Goal: Find specific page/section: Find specific page/section

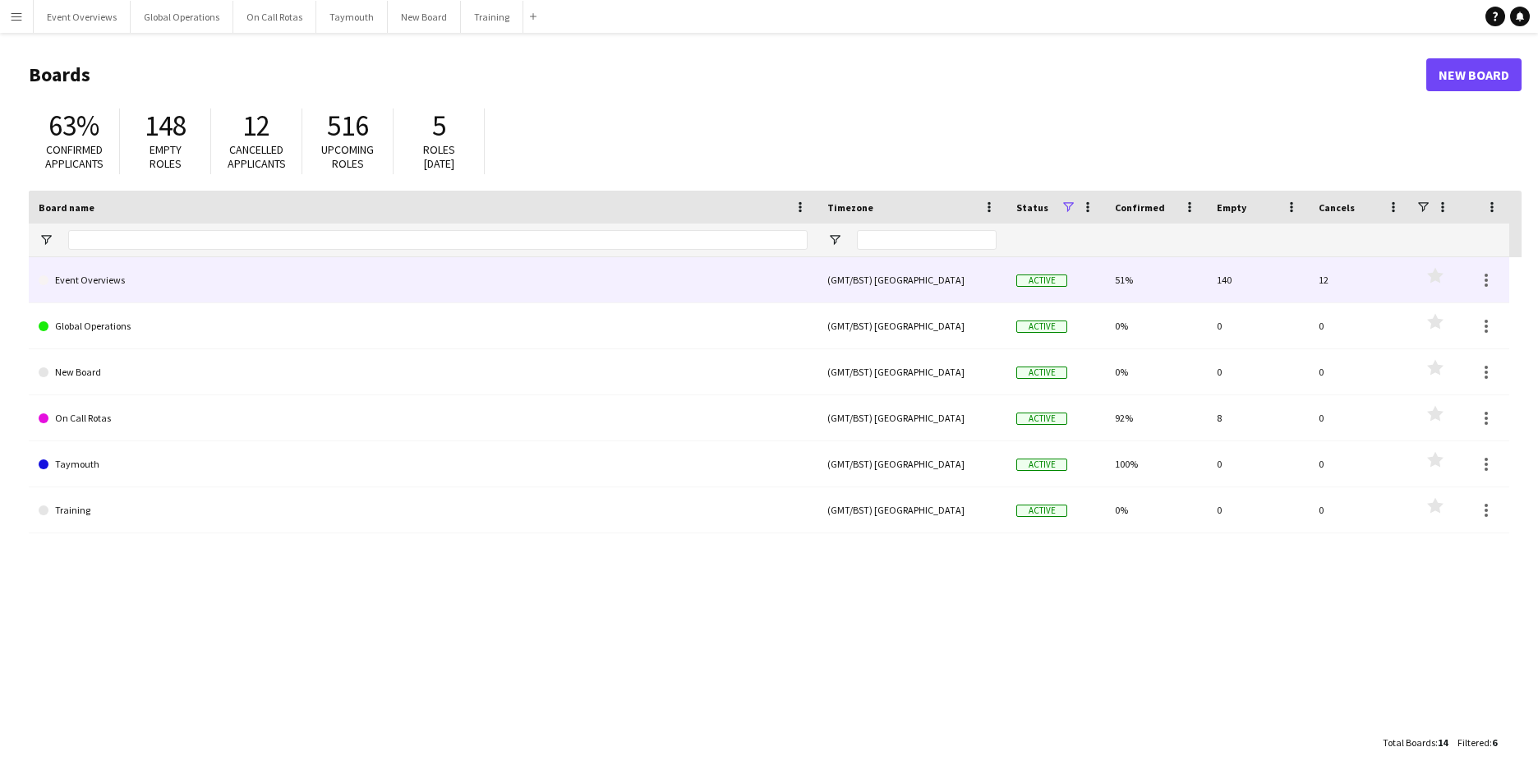
click at [77, 272] on link "Event Overviews" at bounding box center [422, 280] width 769 height 46
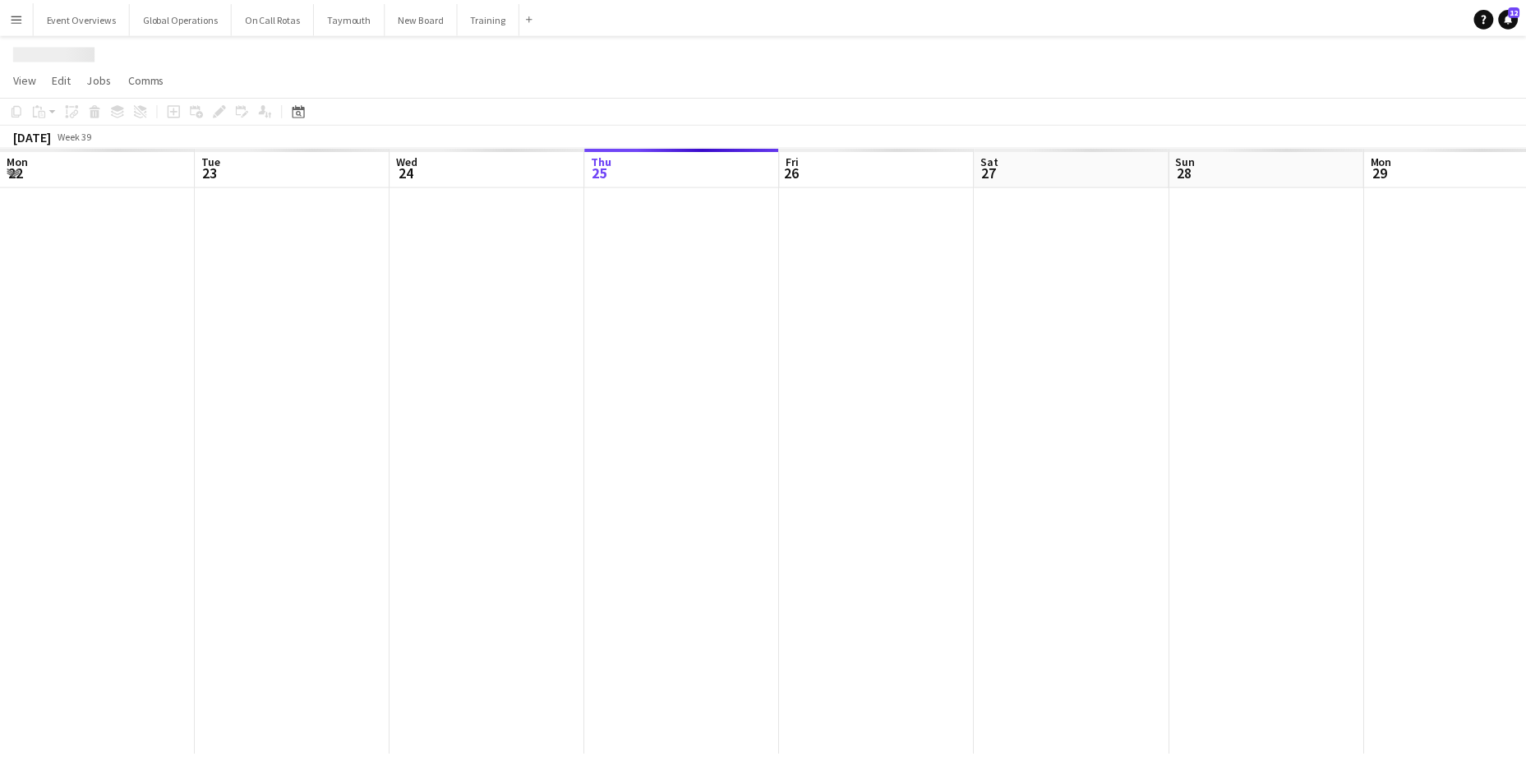
scroll to position [0, 393]
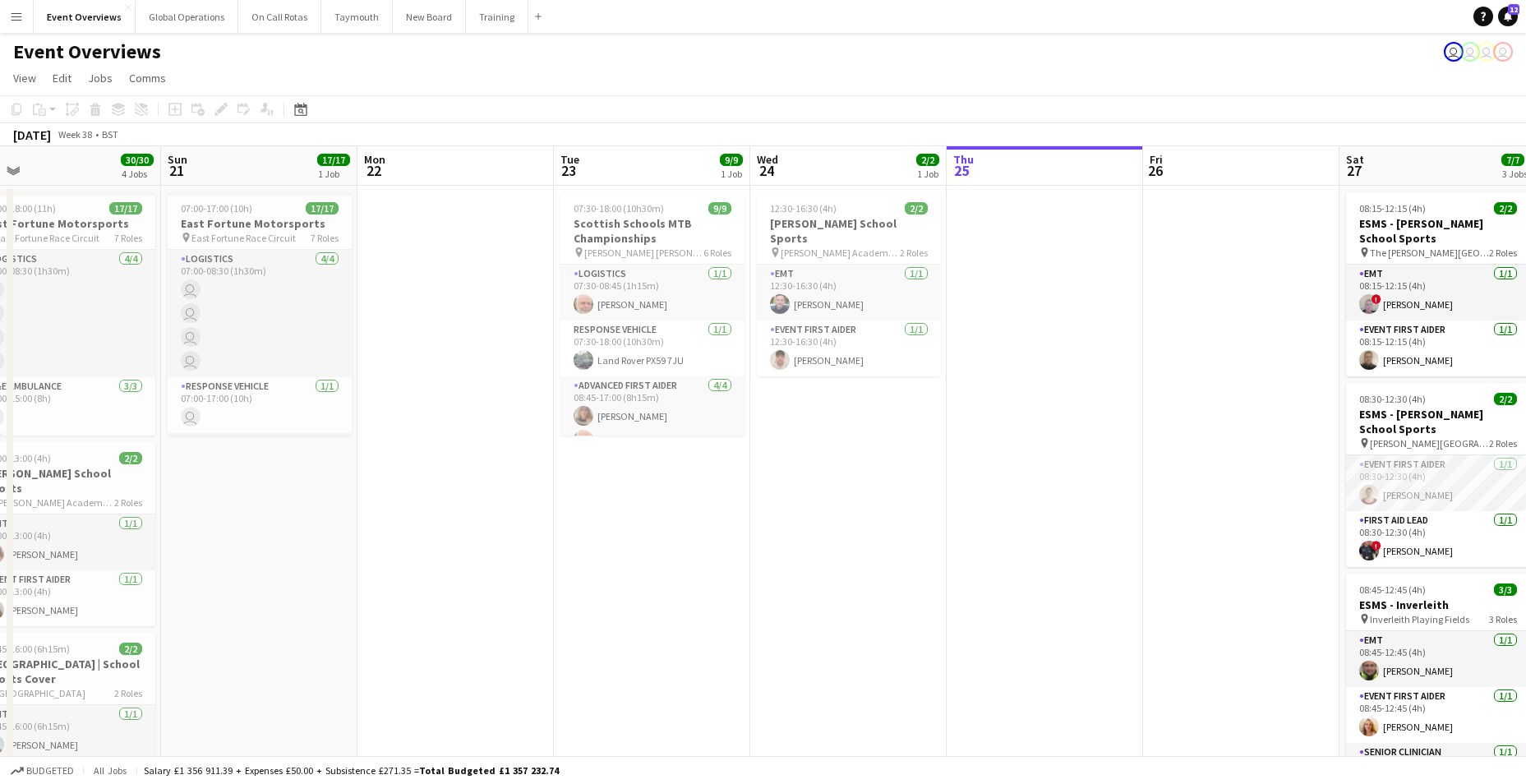
drag, startPoint x: 154, startPoint y: 389, endPoint x: 971, endPoint y: 427, distance: 817.9
click at [986, 423] on app-calendar-viewport "Thu 18 Fri 19 Sat 20 30/30 4 Jobs Sun 21 17/17 1 Job Mon 22 Tue 23 9/9 1 Job We…" at bounding box center [763, 778] width 1526 height 1264
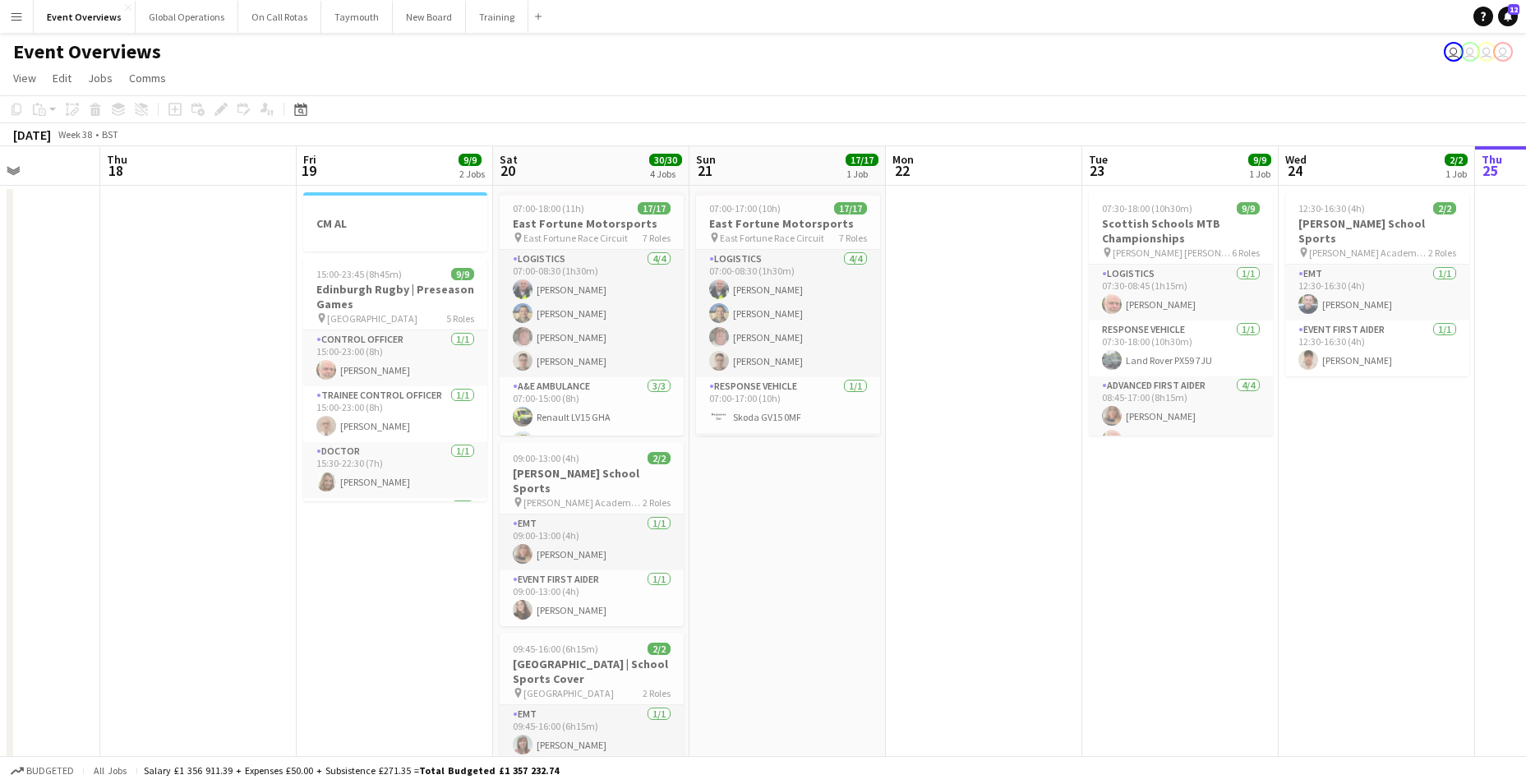
drag, startPoint x: 533, startPoint y: 476, endPoint x: 940, endPoint y: 509, distance: 408.3
click at [961, 501] on app-calendar-viewport "Mon 15 Tue 16 Wed 17 Thu 18 Fri 19 9/9 2 Jobs Sat 20 30/30 4 Jobs Sun 21 17/17 …" at bounding box center [763, 778] width 1526 height 1264
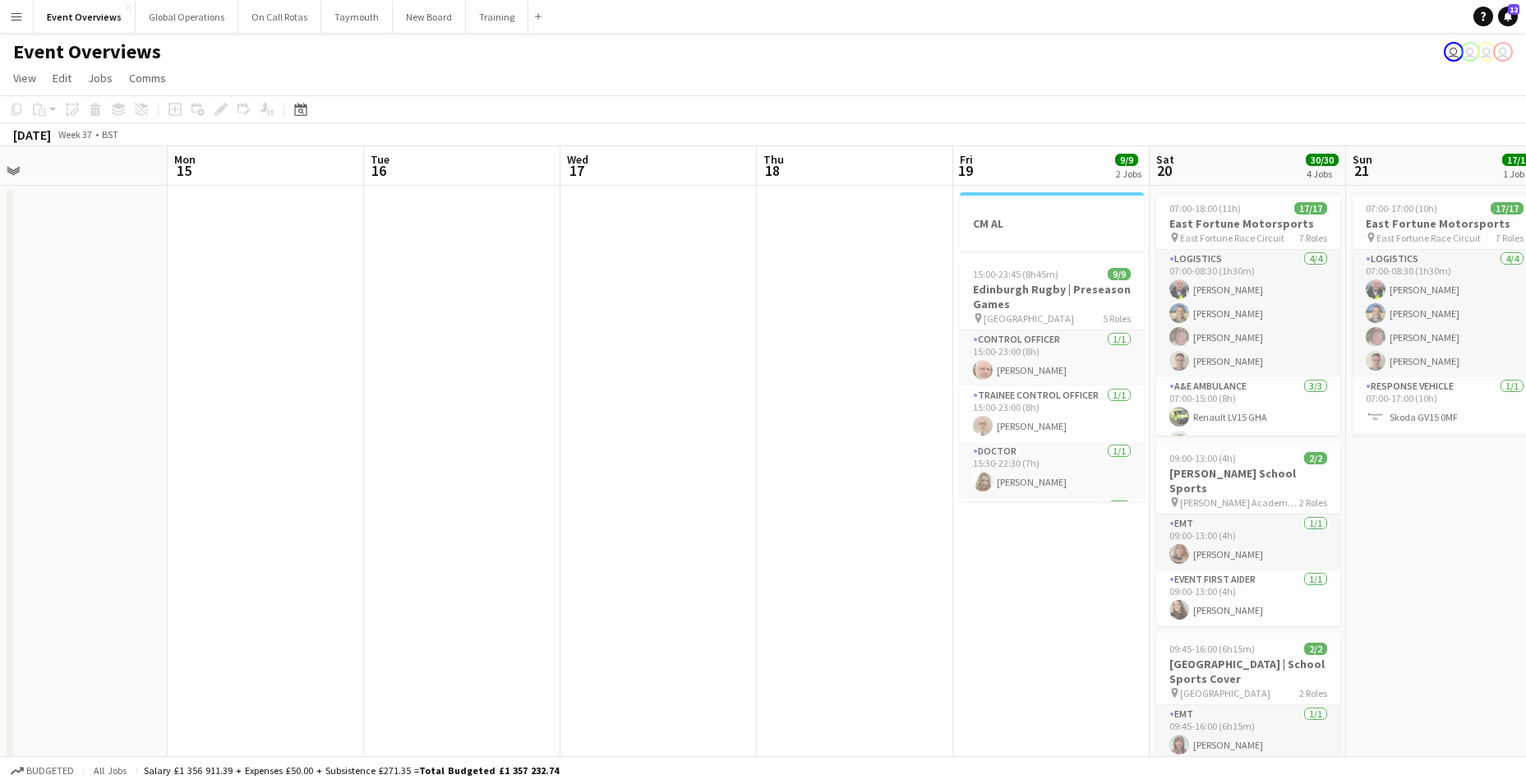
drag, startPoint x: 209, startPoint y: 478, endPoint x: 908, endPoint y: 516, distance: 700.0
click at [858, 507] on app-calendar-viewport "Fri 12 Sat 13 11/12 6 Jobs Sun 14 Mon 15 Tue 16 Wed 17 Thu 18 Fri 19 9/9 2 Jobs…" at bounding box center [763, 778] width 1526 height 1264
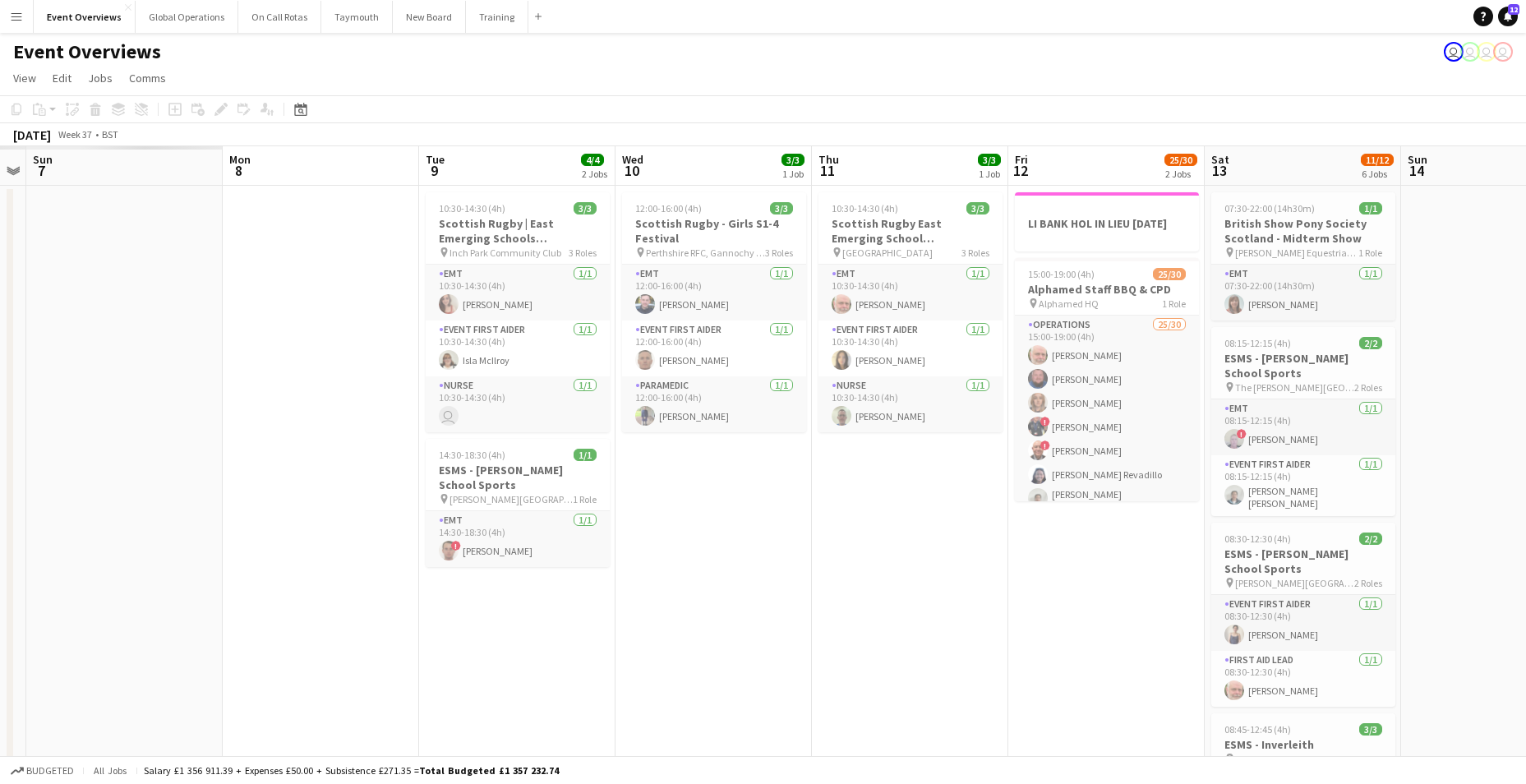
drag, startPoint x: 485, startPoint y: 460, endPoint x: 545, endPoint y: 463, distance: 60.1
click at [959, 484] on app-calendar-viewport "Sat 6 Sun 7 Mon 8 Tue 9 4/4 2 Jobs Wed 10 3/3 1 Job Thu 11 3/3 1 Job Fri 12 25/…" at bounding box center [763, 778] width 1526 height 1264
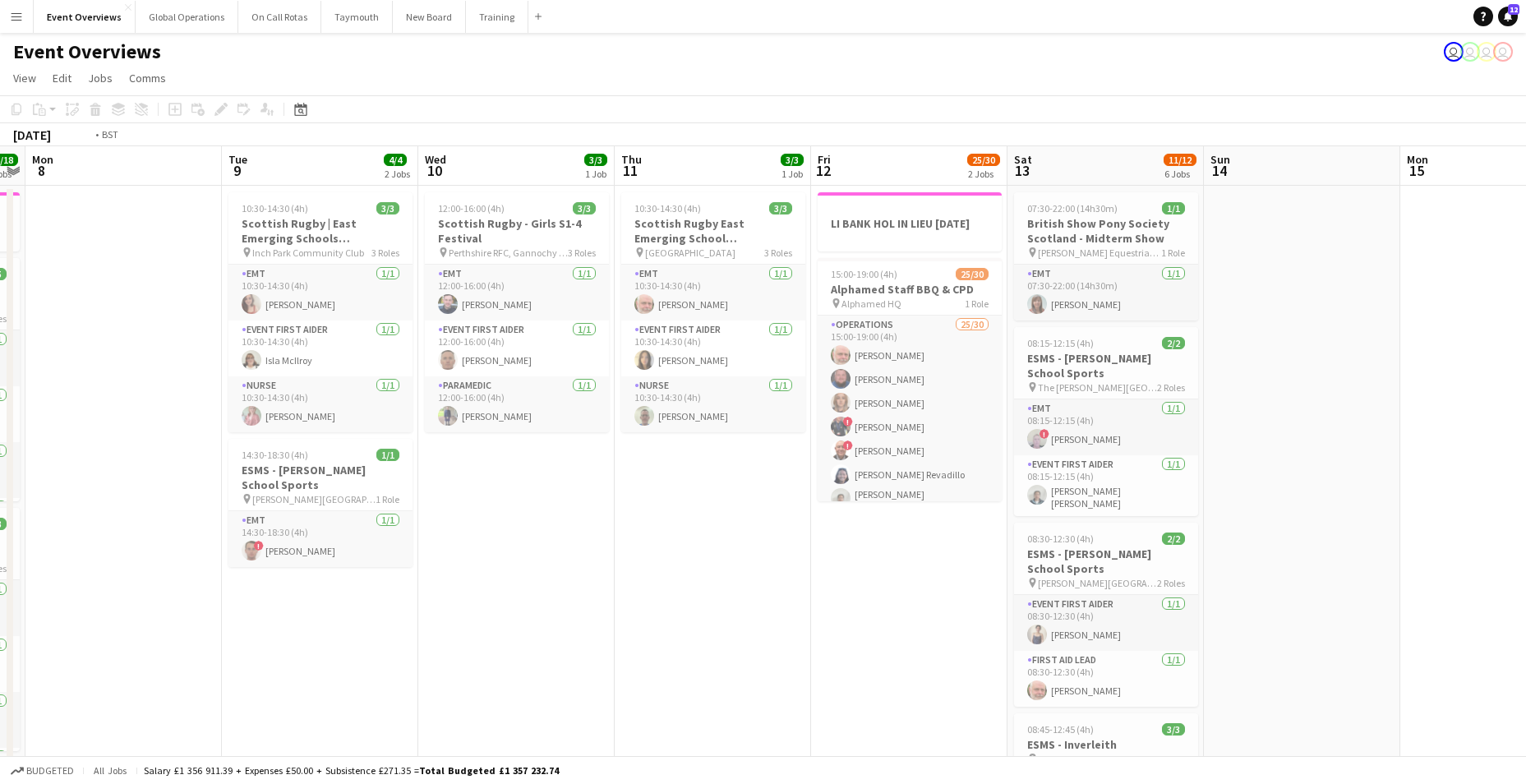
drag, startPoint x: 244, startPoint y: 428, endPoint x: 844, endPoint y: 456, distance: 600.7
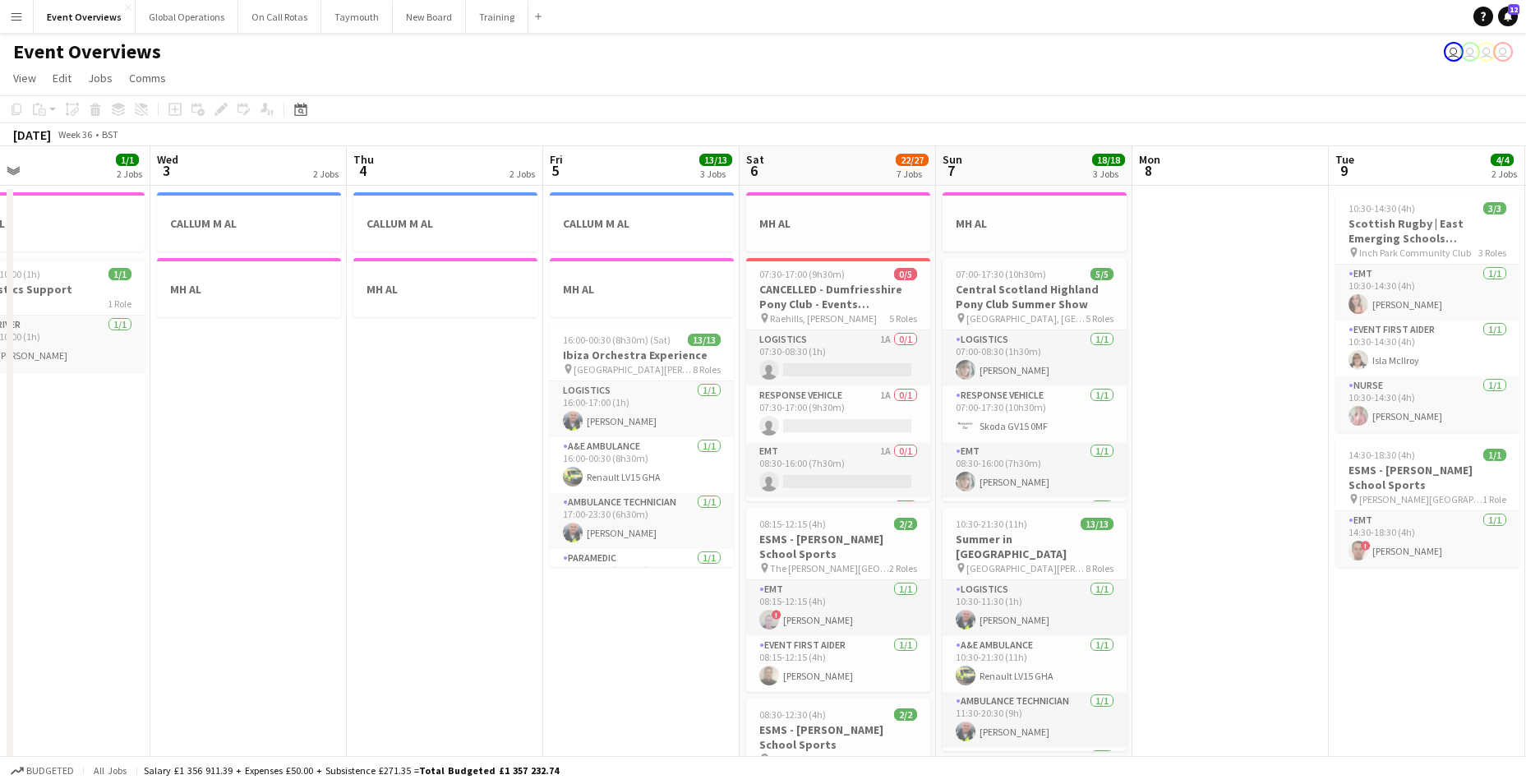
drag, startPoint x: 79, startPoint y: 411, endPoint x: 862, endPoint y: 409, distance: 783.0
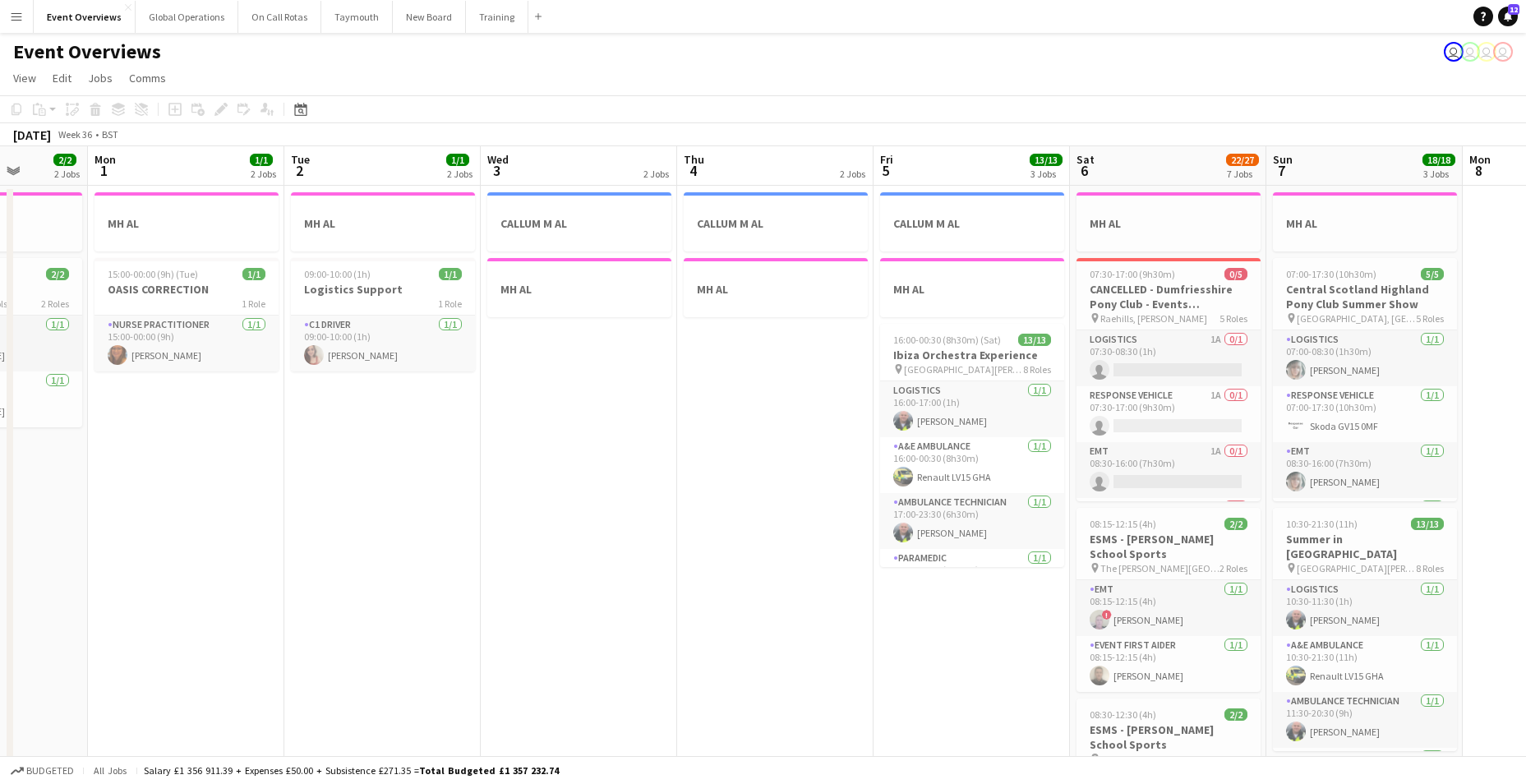
drag, startPoint x: 661, startPoint y: 374, endPoint x: 865, endPoint y: 399, distance: 205.5
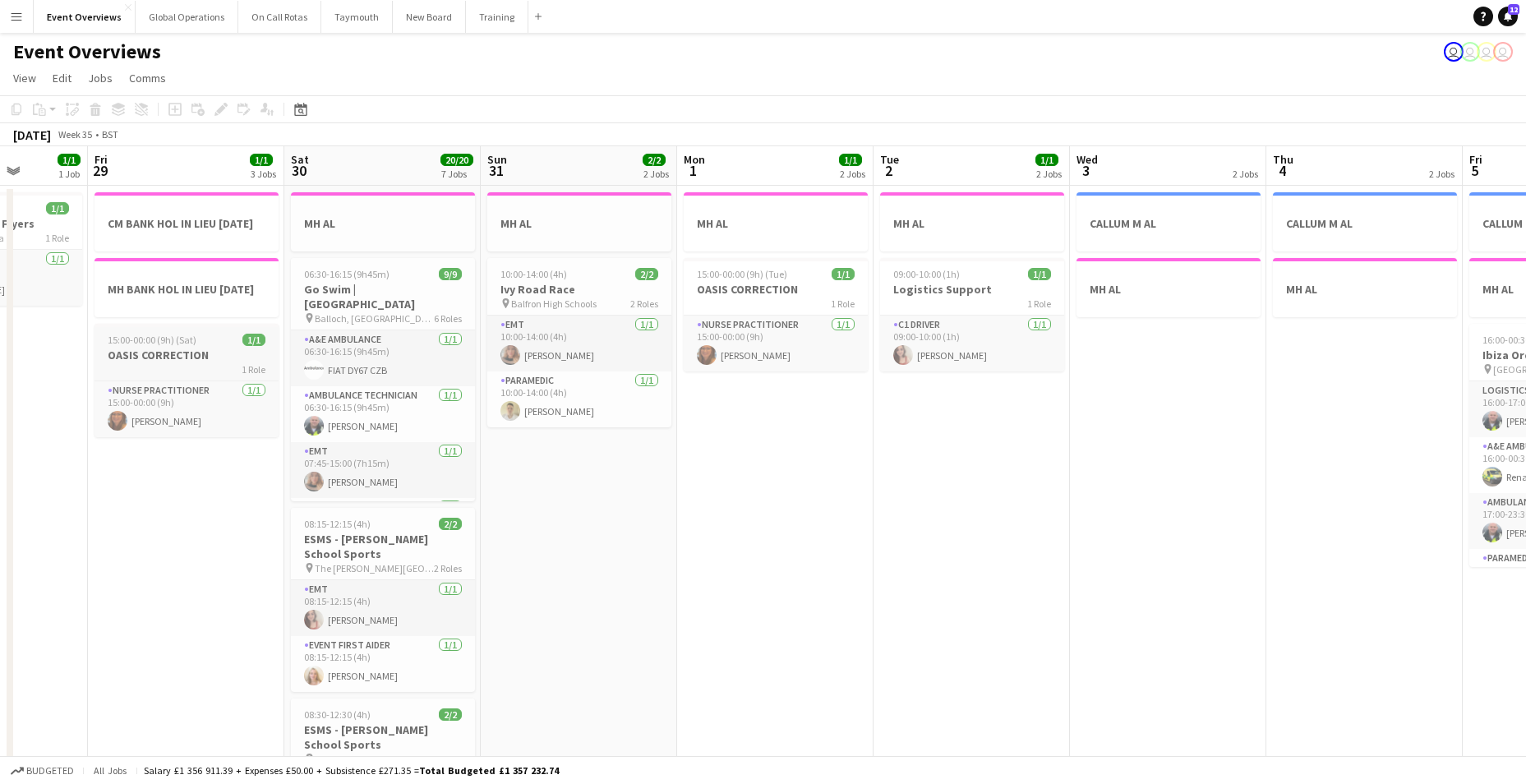
scroll to position [0, 384]
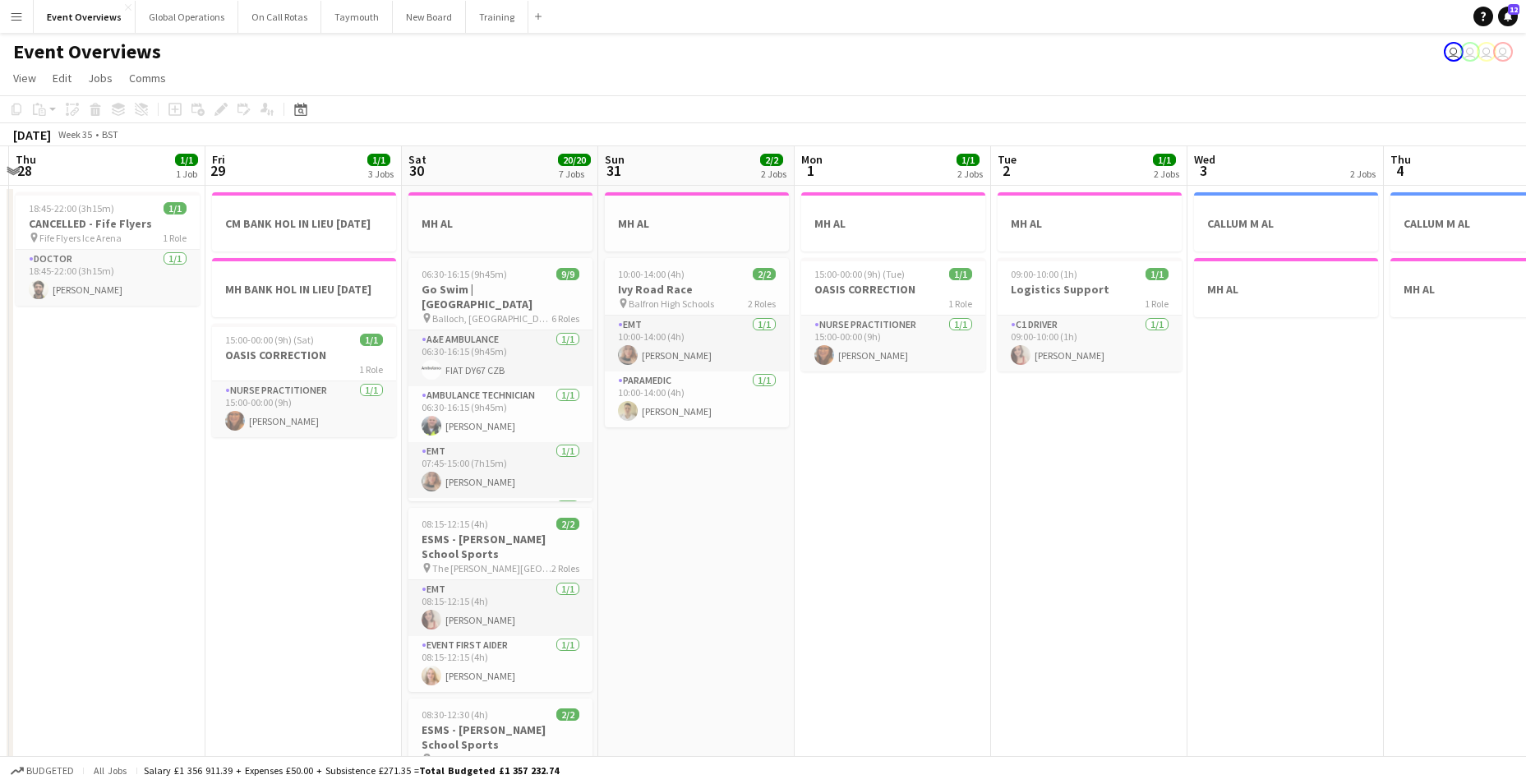
drag, startPoint x: 24, startPoint y: 385, endPoint x: 825, endPoint y: 395, distance: 801.1
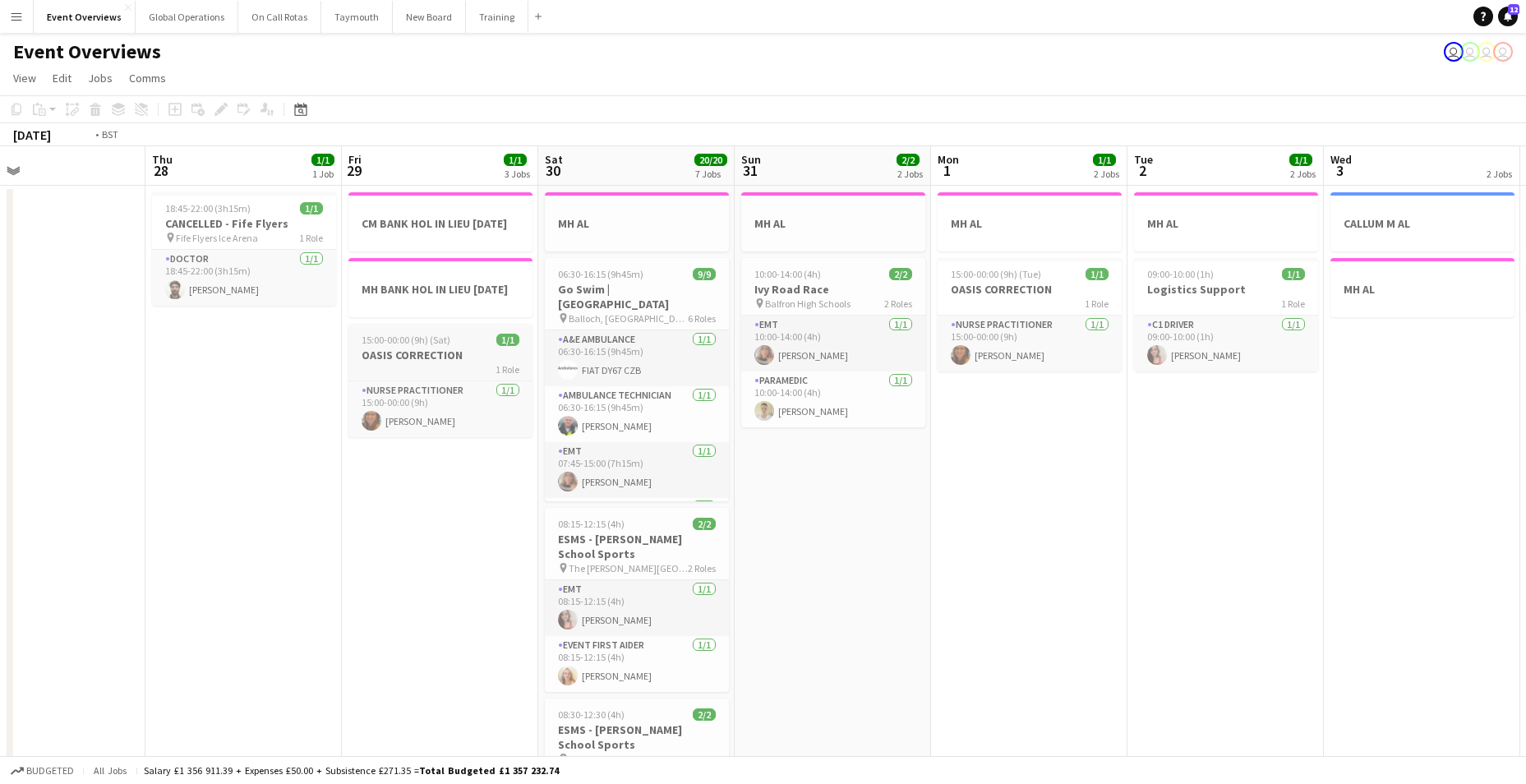
drag, startPoint x: 128, startPoint y: 410, endPoint x: 1256, endPoint y: 388, distance: 1128.2
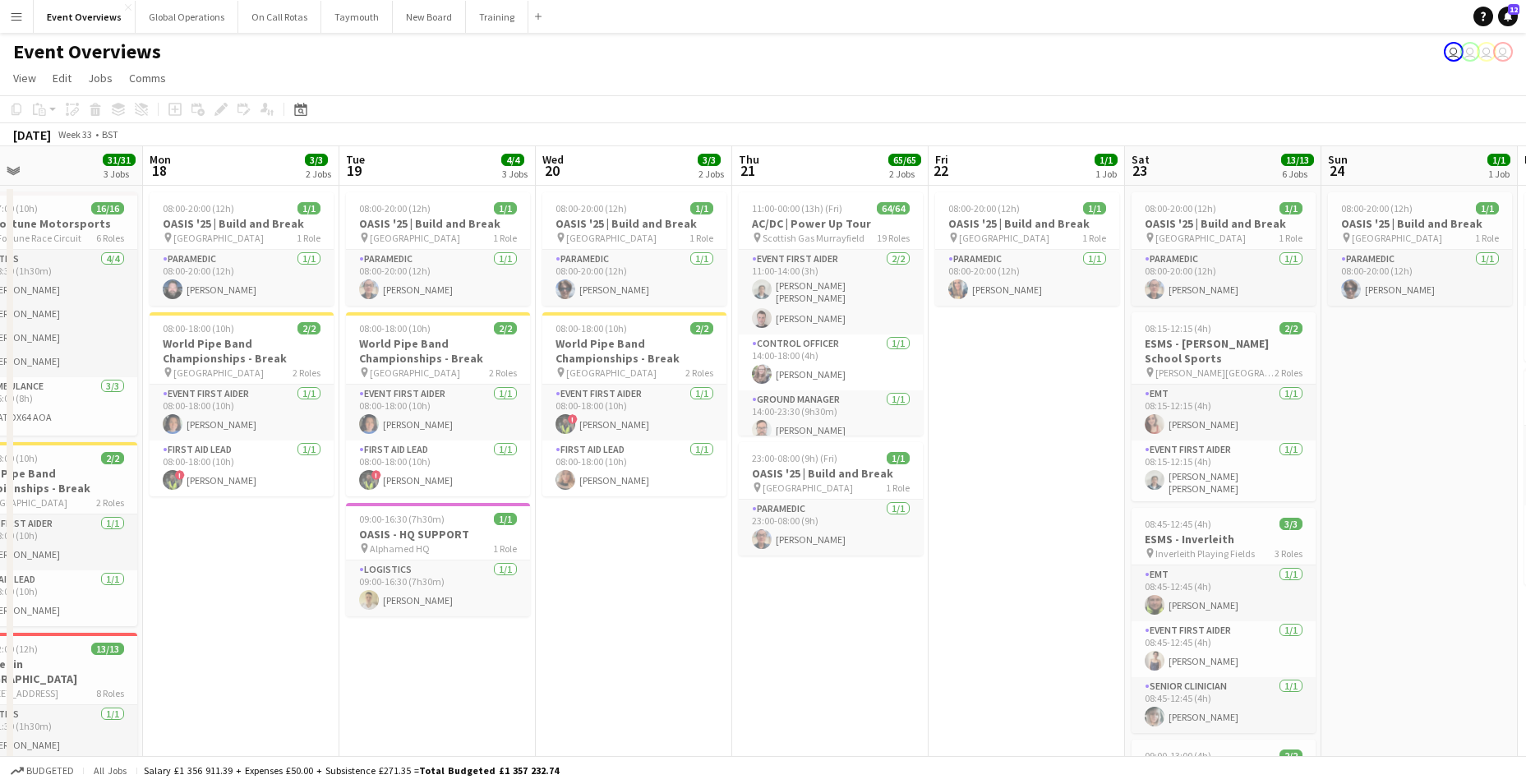
drag, startPoint x: 290, startPoint y: 435, endPoint x: 1267, endPoint y: 406, distance: 977.4
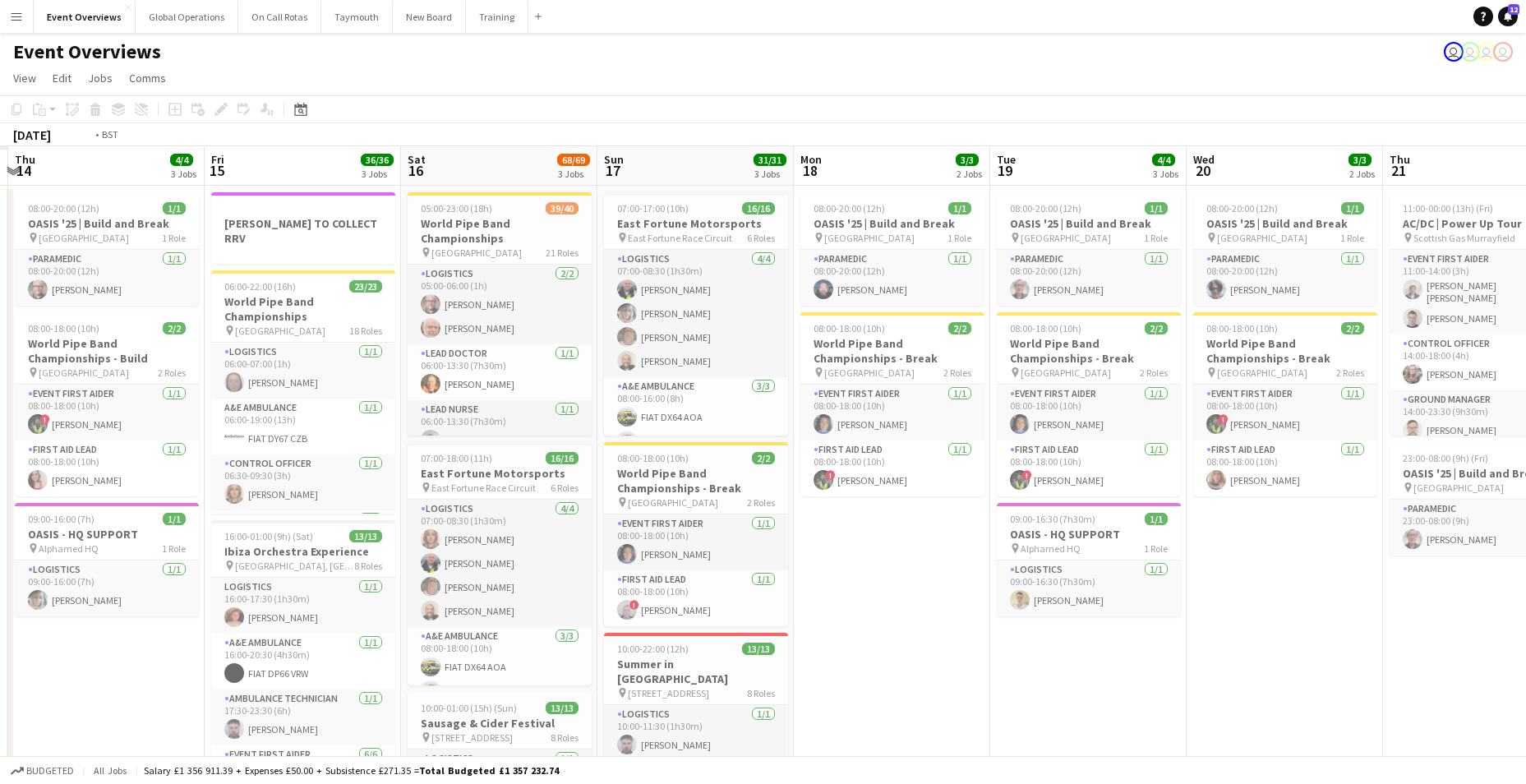
drag, startPoint x: 48, startPoint y: 464, endPoint x: 1355, endPoint y: 416, distance: 1307.9
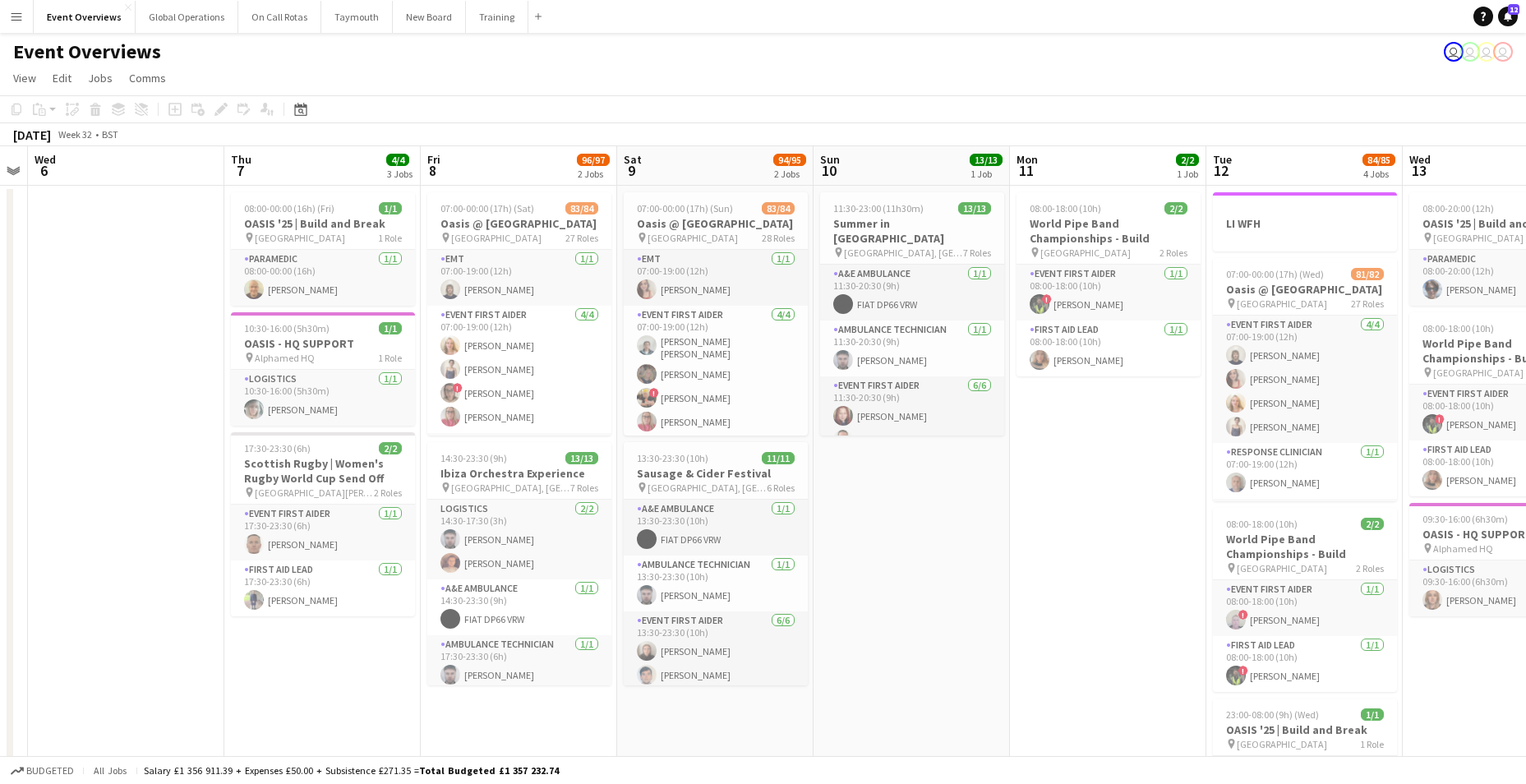
scroll to position [0, 343]
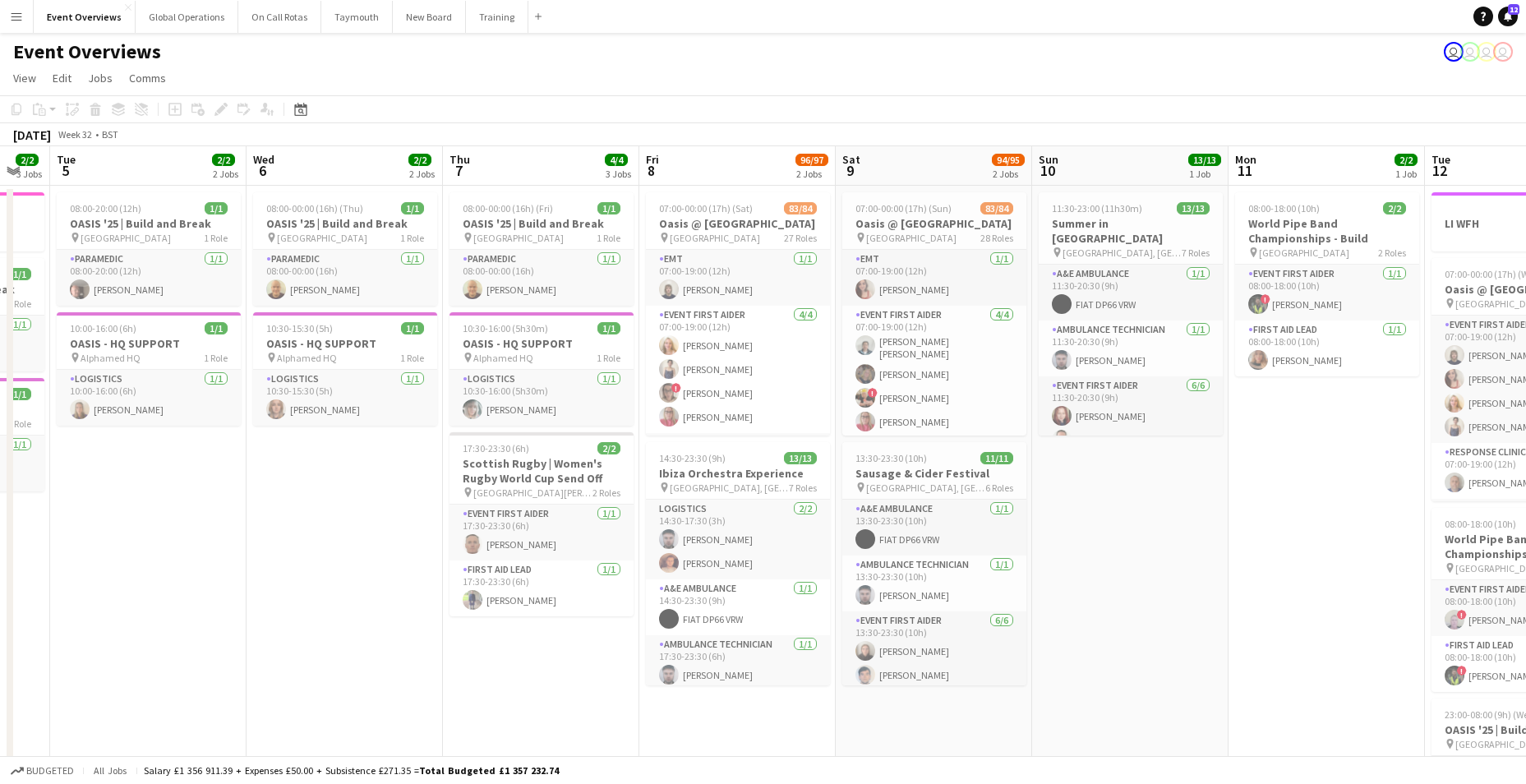
drag, startPoint x: 65, startPoint y: 455, endPoint x: 1088, endPoint y: 440, distance: 1023.1
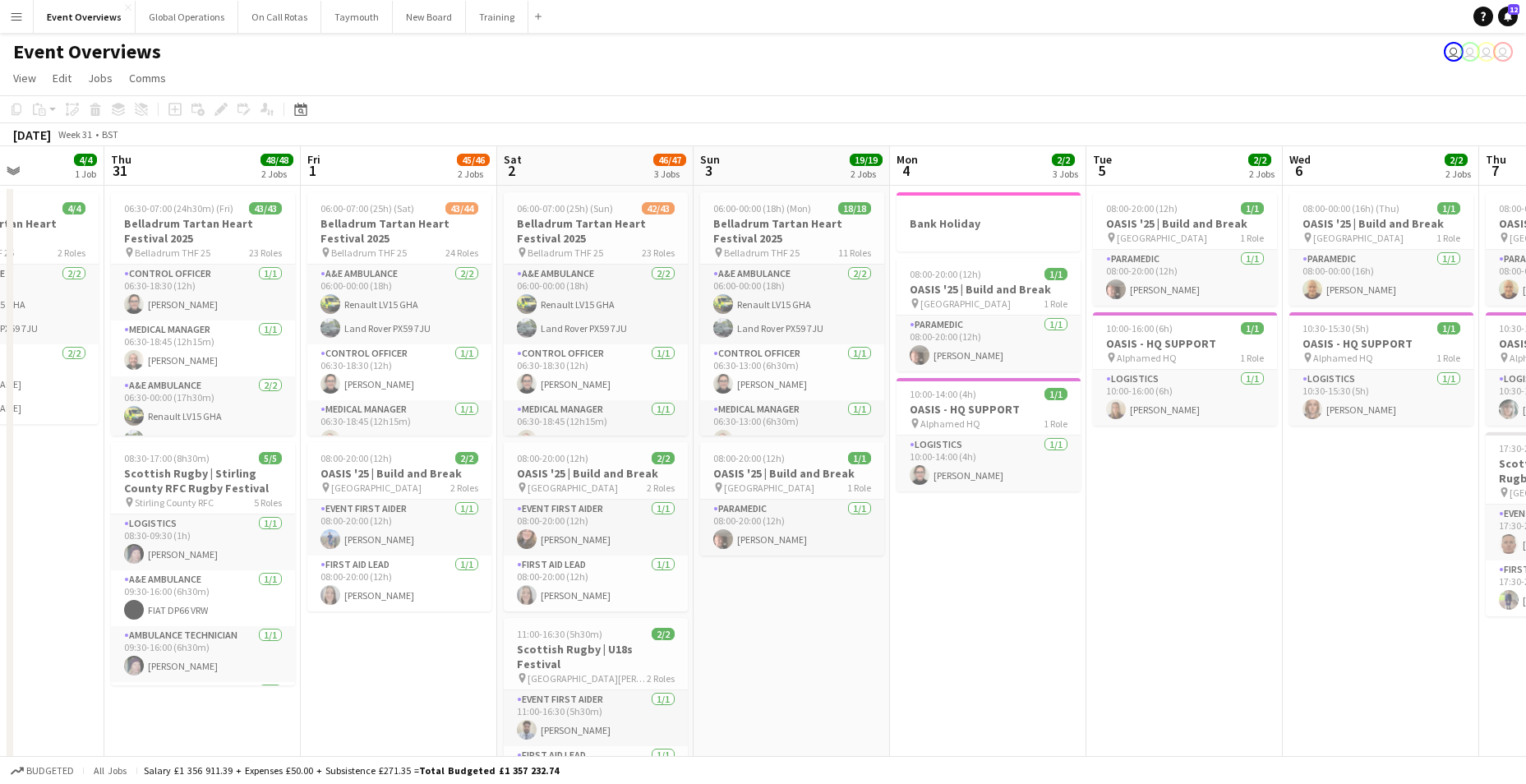
drag, startPoint x: 86, startPoint y: 453, endPoint x: 1176, endPoint y: 419, distance: 1090.5
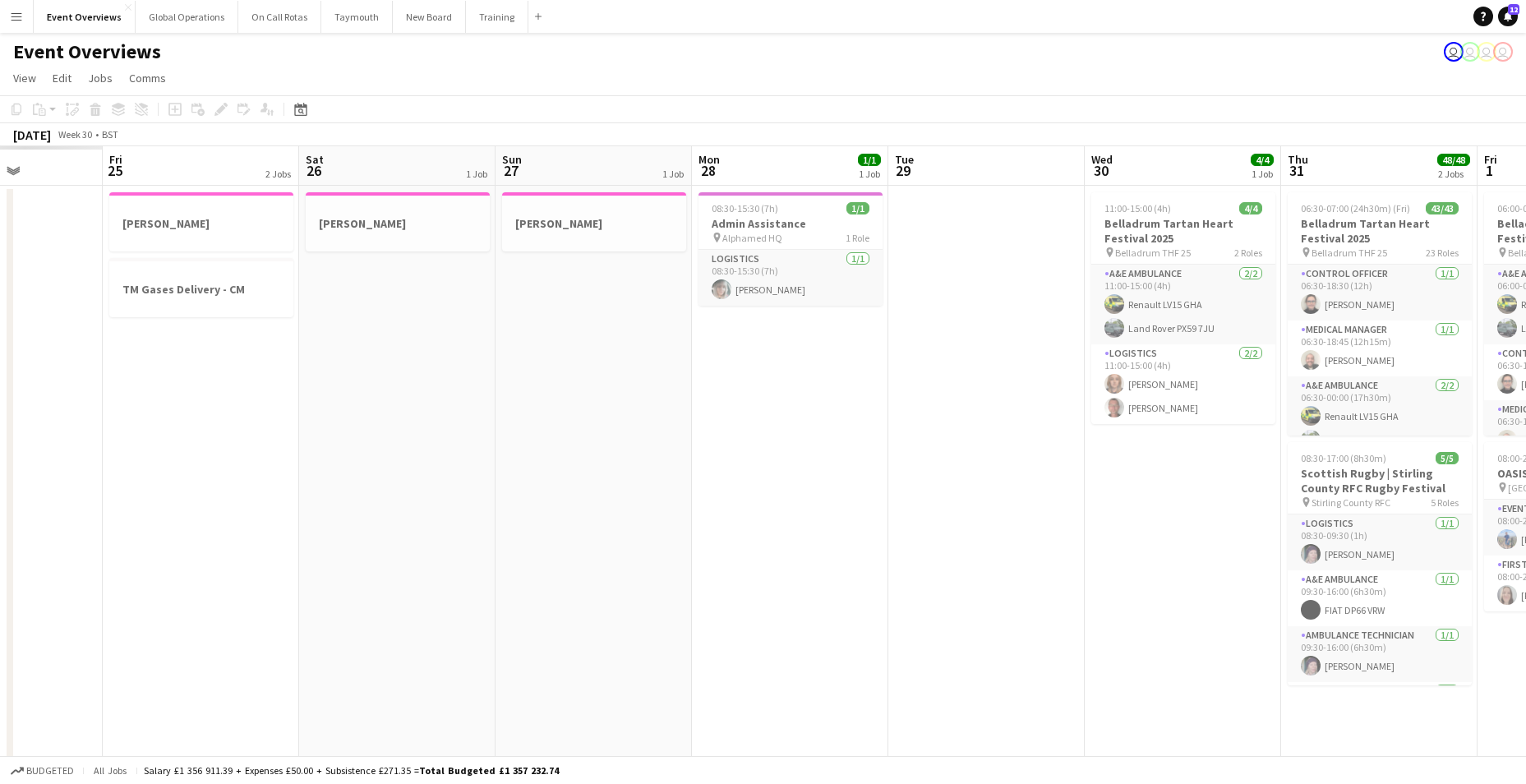
drag, startPoint x: 219, startPoint y: 436, endPoint x: 1252, endPoint y: 410, distance: 1033.3
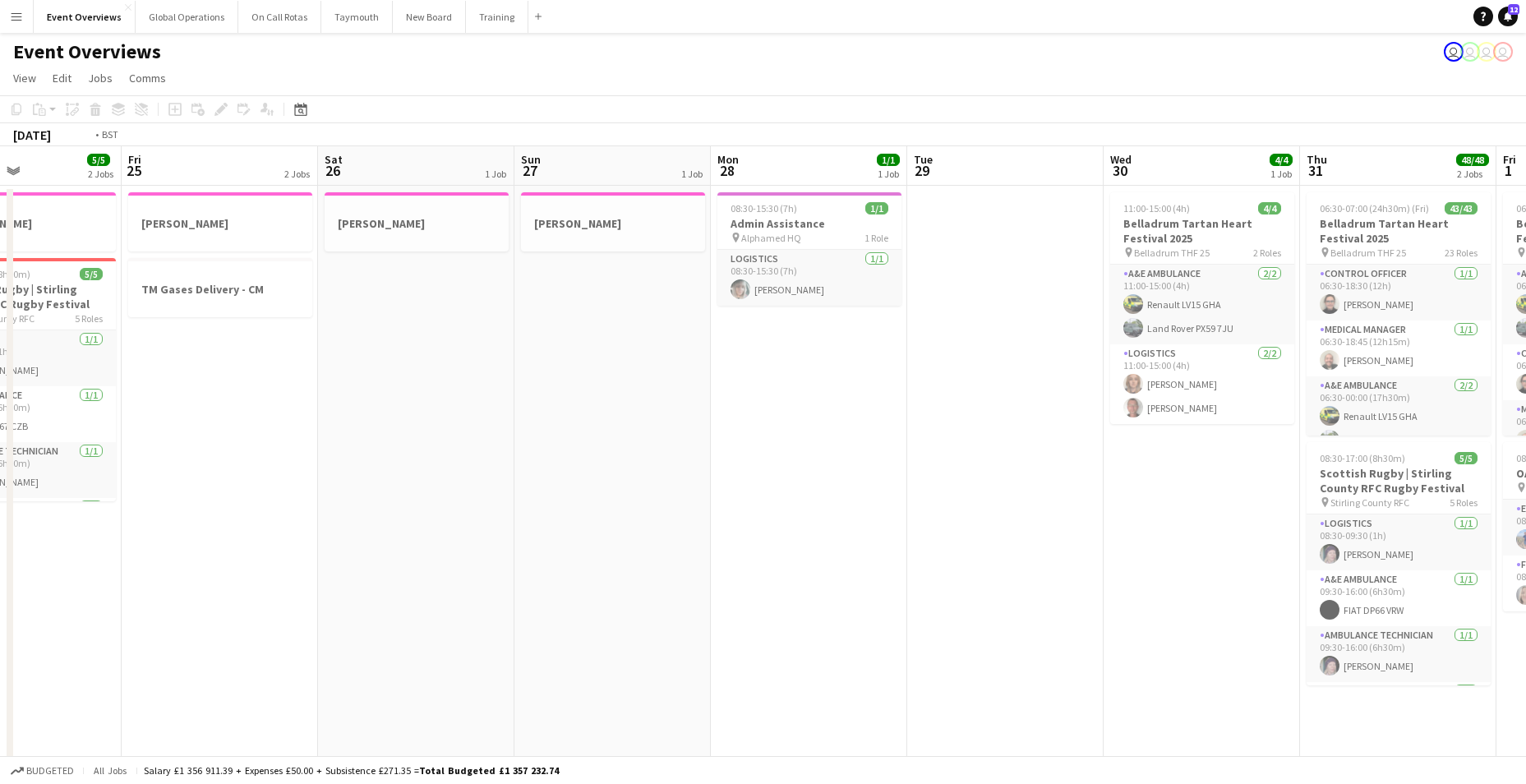
drag, startPoint x: 251, startPoint y: 419, endPoint x: 1375, endPoint y: 378, distance: 1124.7
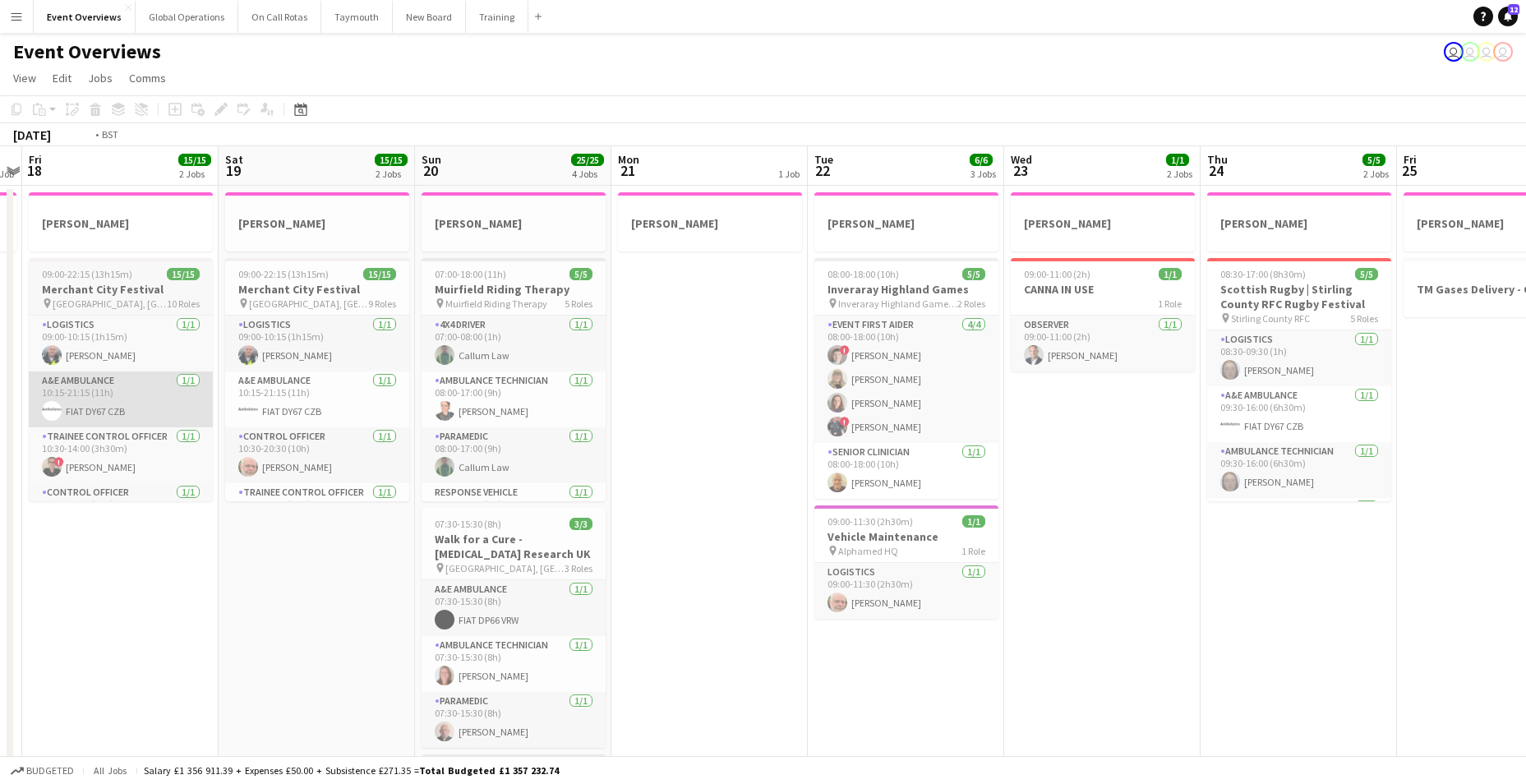
drag, startPoint x: 315, startPoint y: 397, endPoint x: 1220, endPoint y: 381, distance: 905.1
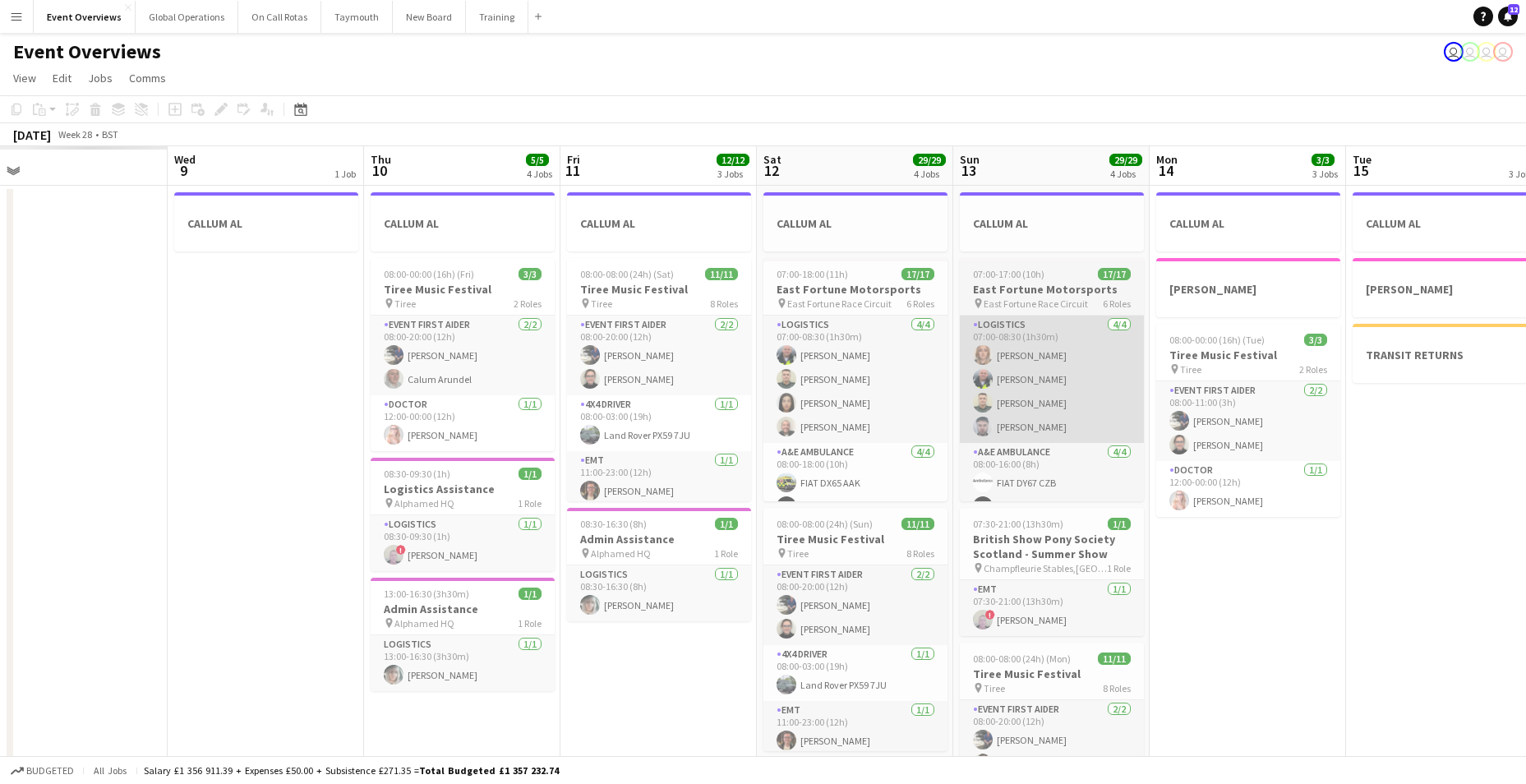
drag, startPoint x: 196, startPoint y: 356, endPoint x: 1143, endPoint y: 359, distance: 947.0
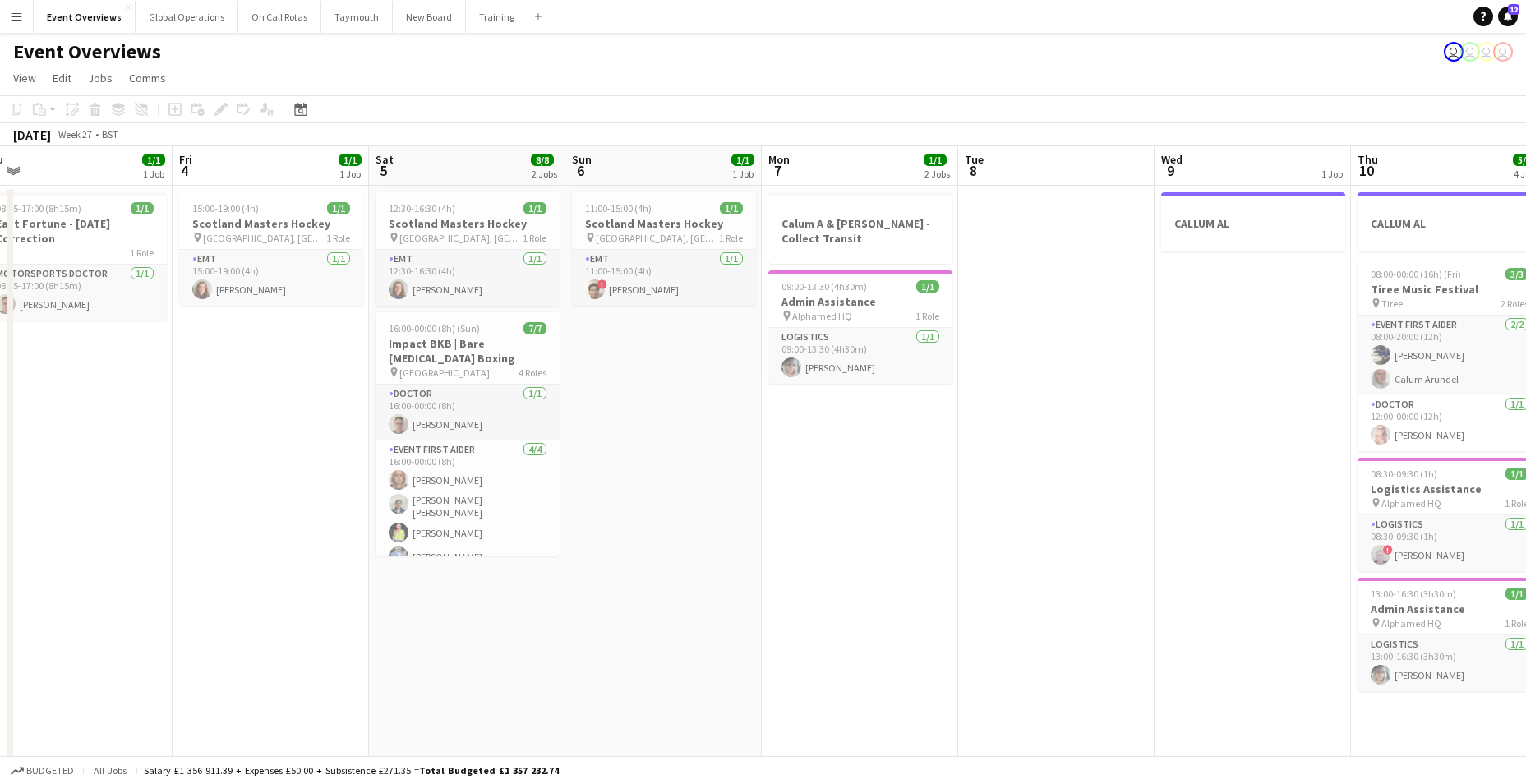
drag, startPoint x: 458, startPoint y: 356, endPoint x: 1129, endPoint y: 333, distance: 671.4
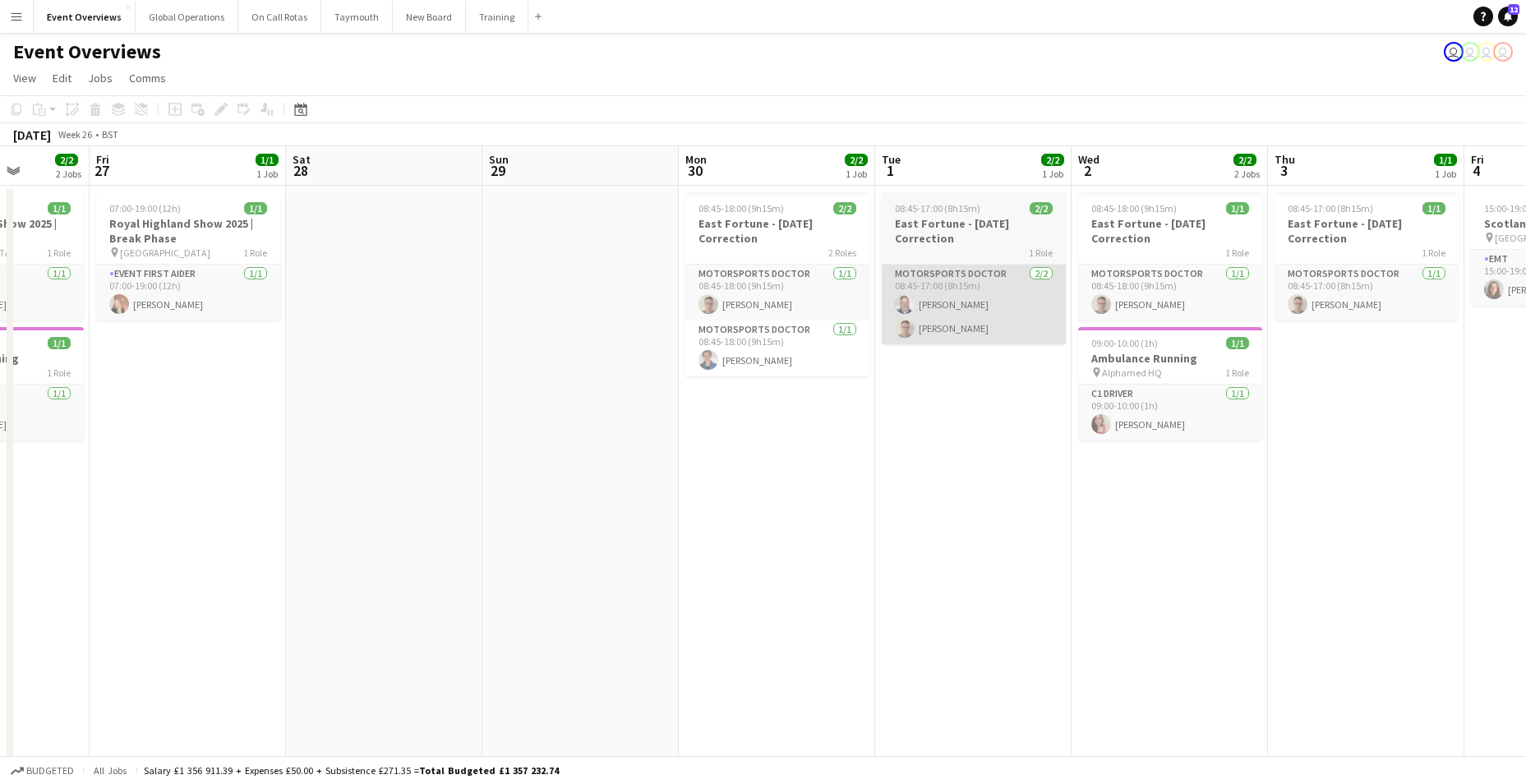
drag, startPoint x: 44, startPoint y: 367, endPoint x: 1060, endPoint y: 312, distance: 1017.5
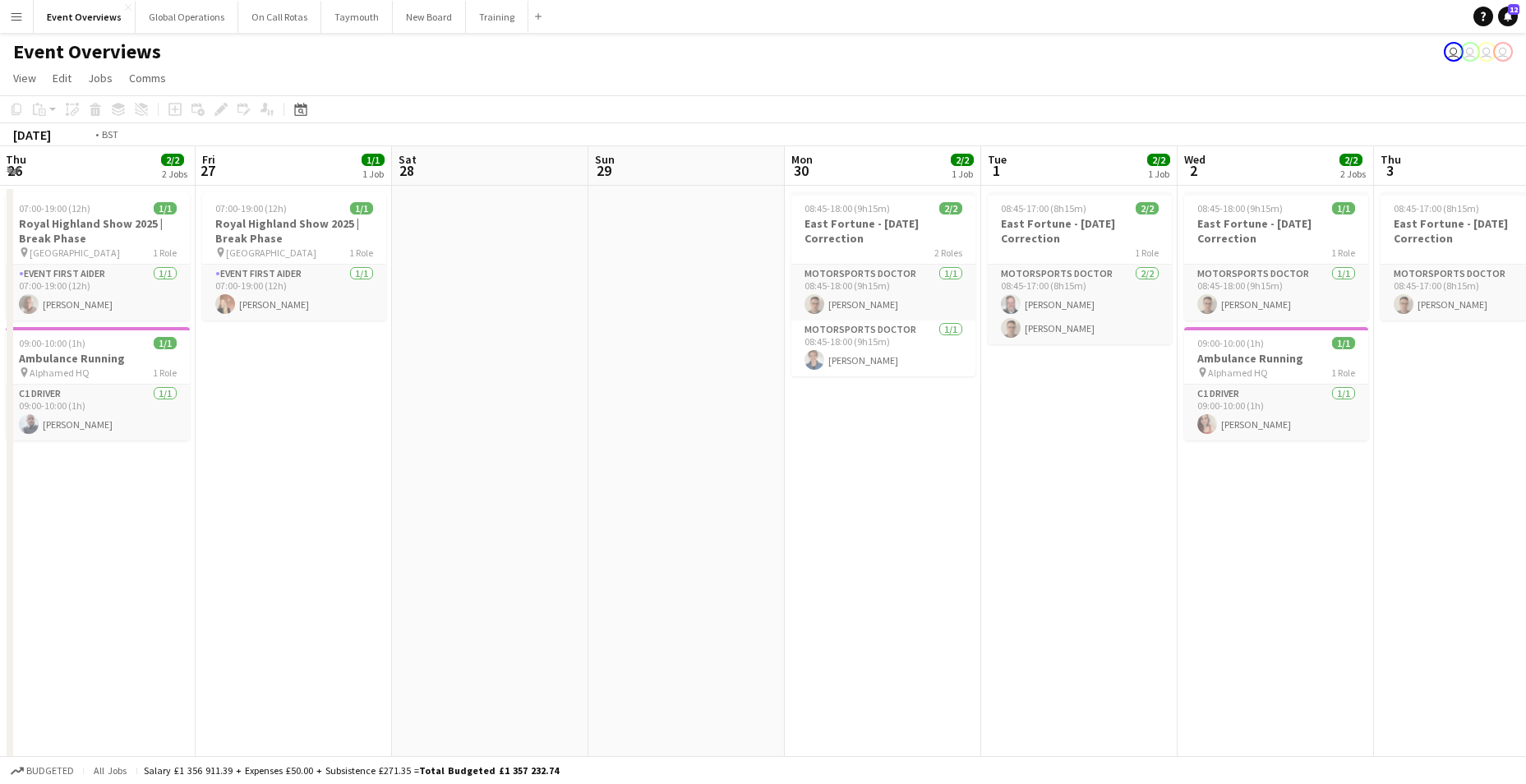
drag, startPoint x: 97, startPoint y: 320, endPoint x: 1232, endPoint y: 271, distance: 1136.1
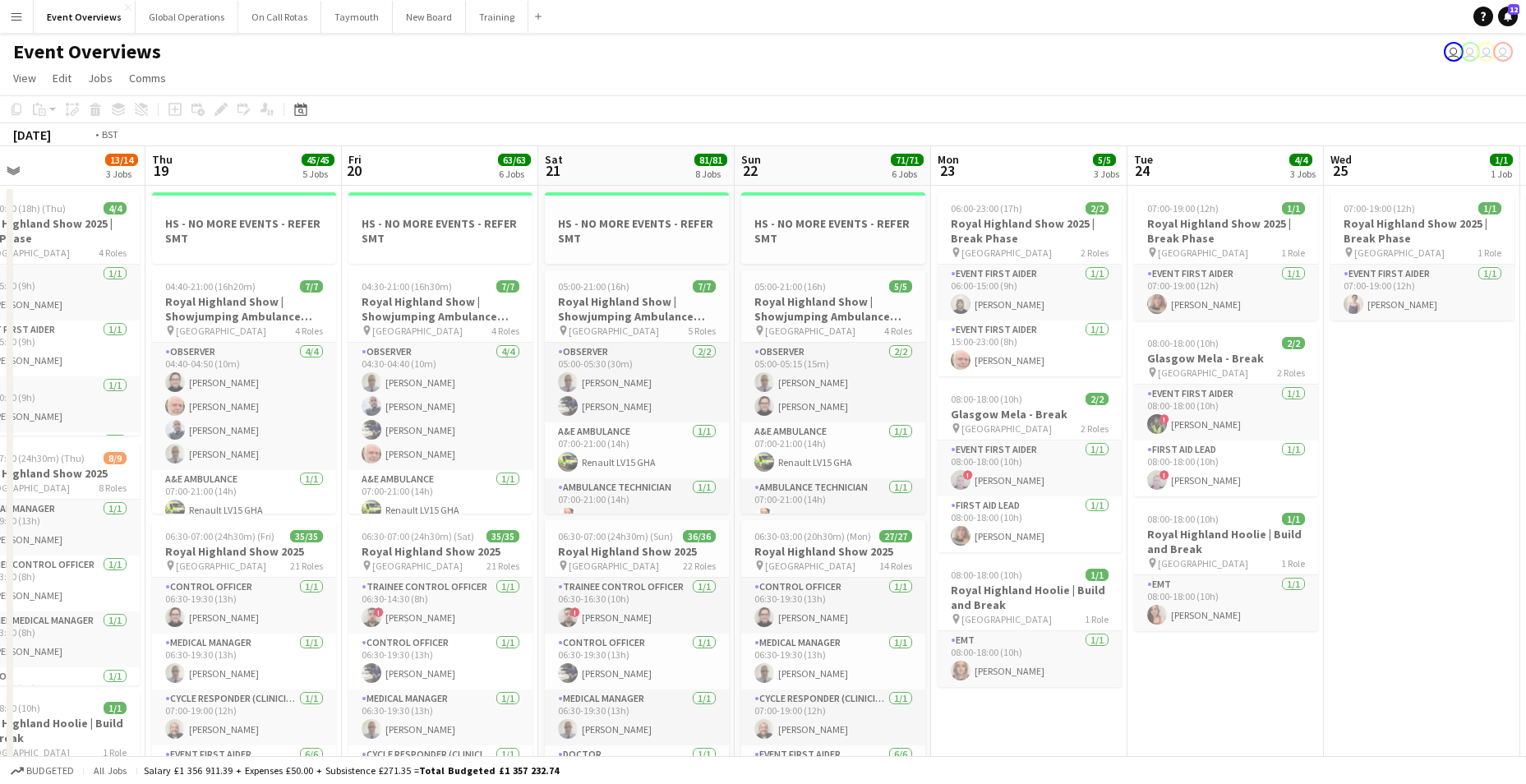
drag, startPoint x: 419, startPoint y: 317, endPoint x: 1210, endPoint y: 263, distance: 792.8
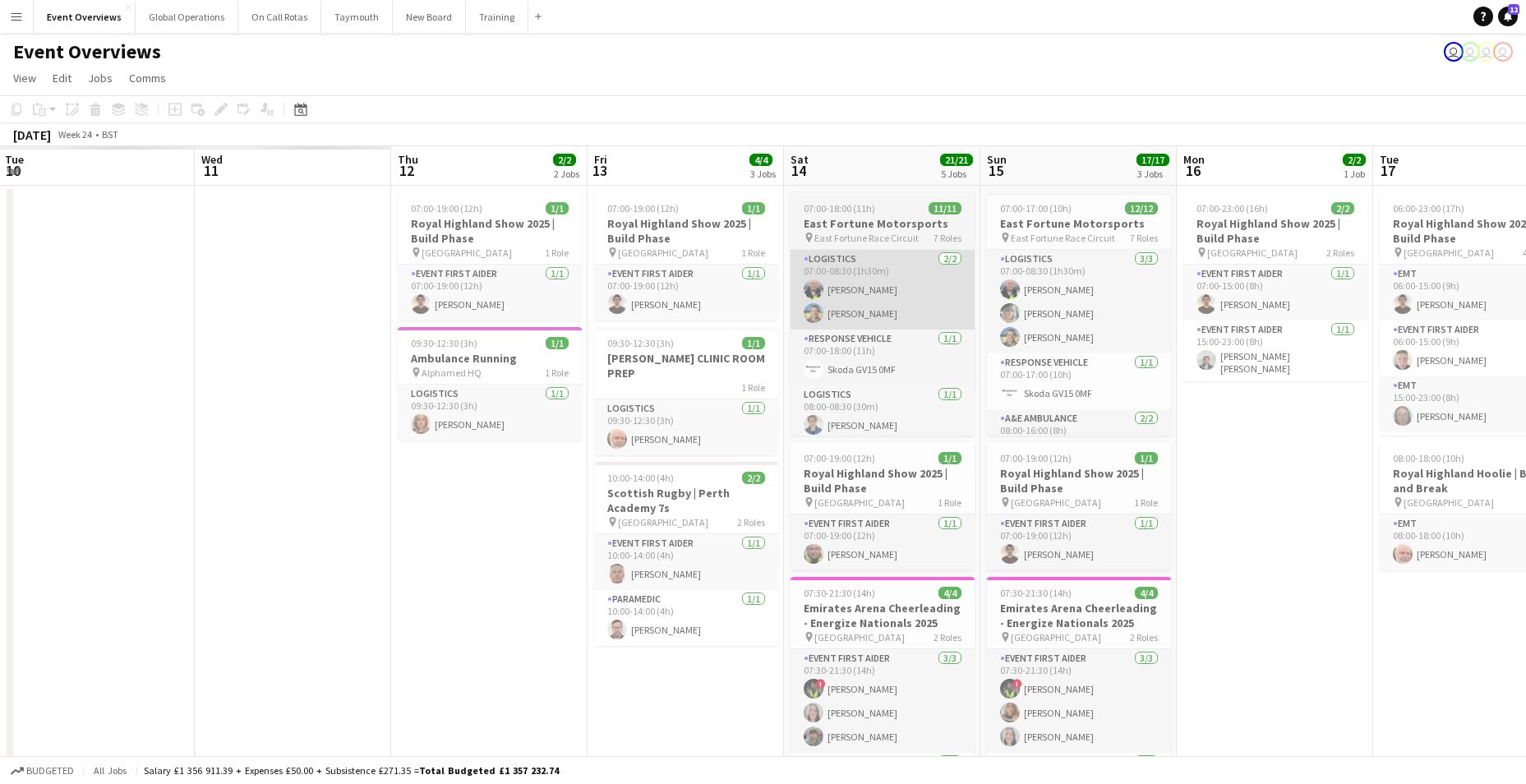
drag, startPoint x: 184, startPoint y: 318, endPoint x: 800, endPoint y: 273, distance: 617.6
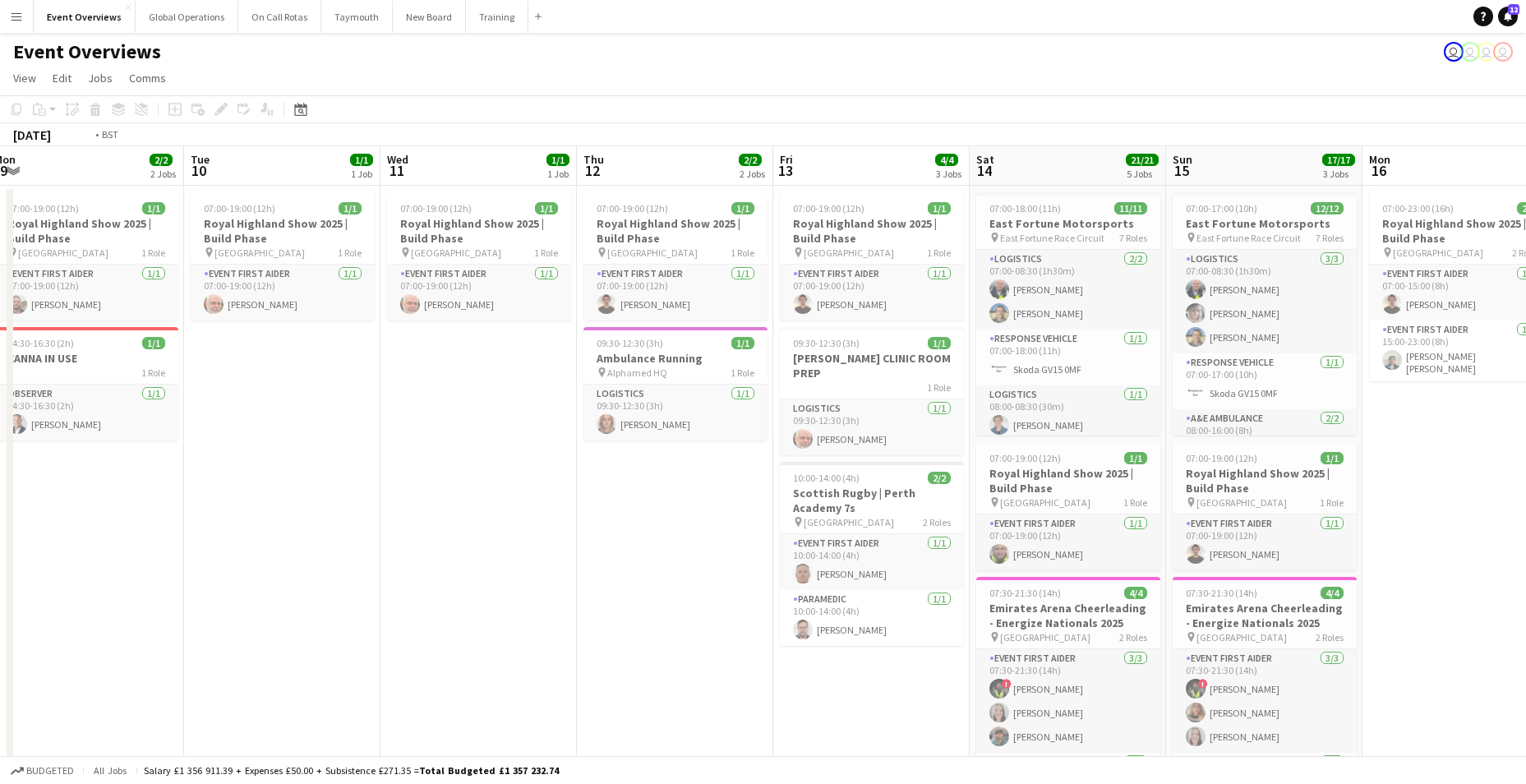
drag, startPoint x: 501, startPoint y: 281, endPoint x: 1278, endPoint y: 217, distance: 779.6
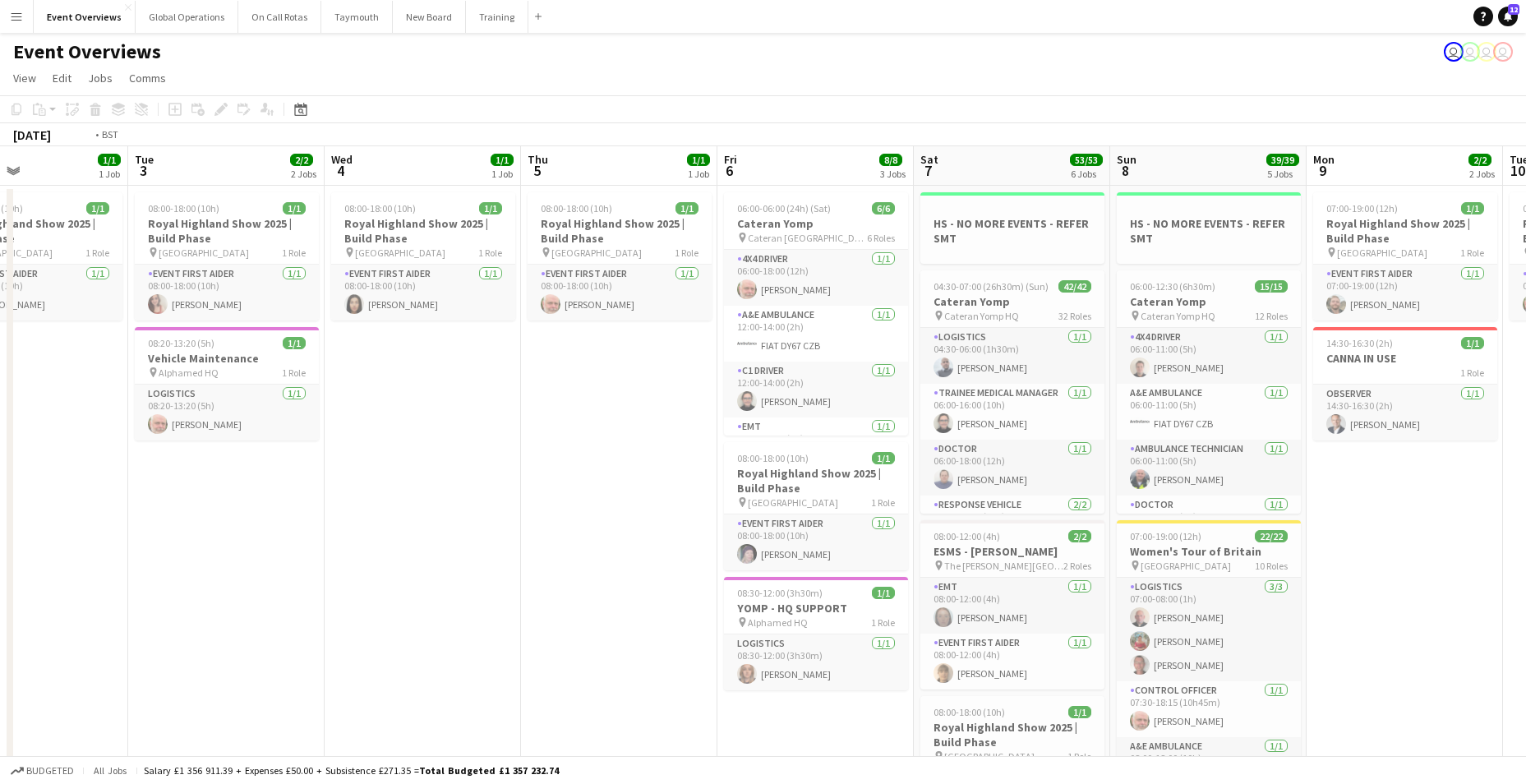
drag, startPoint x: 352, startPoint y: 308, endPoint x: 1393, endPoint y: 215, distance: 1045.1
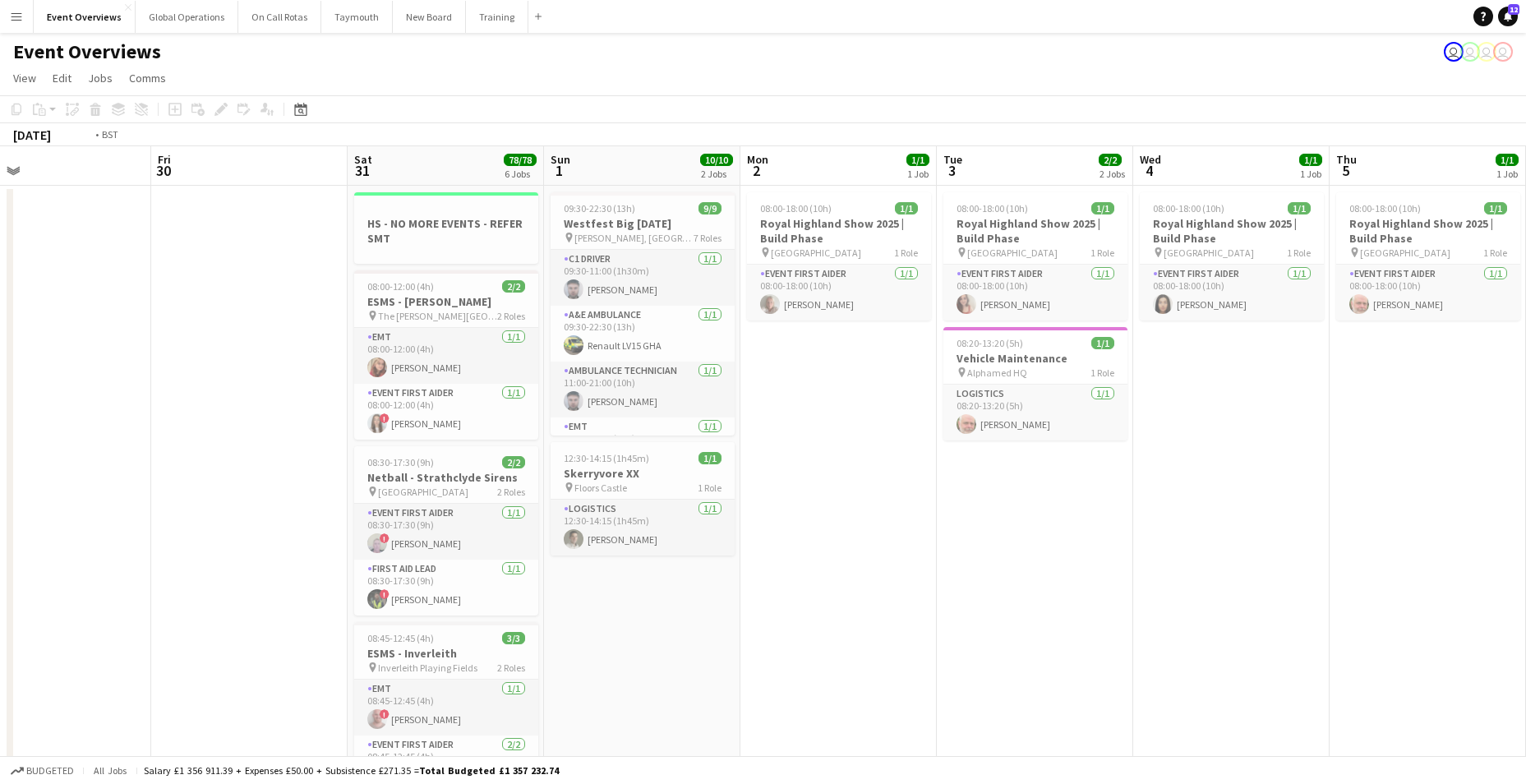
scroll to position [0, 456]
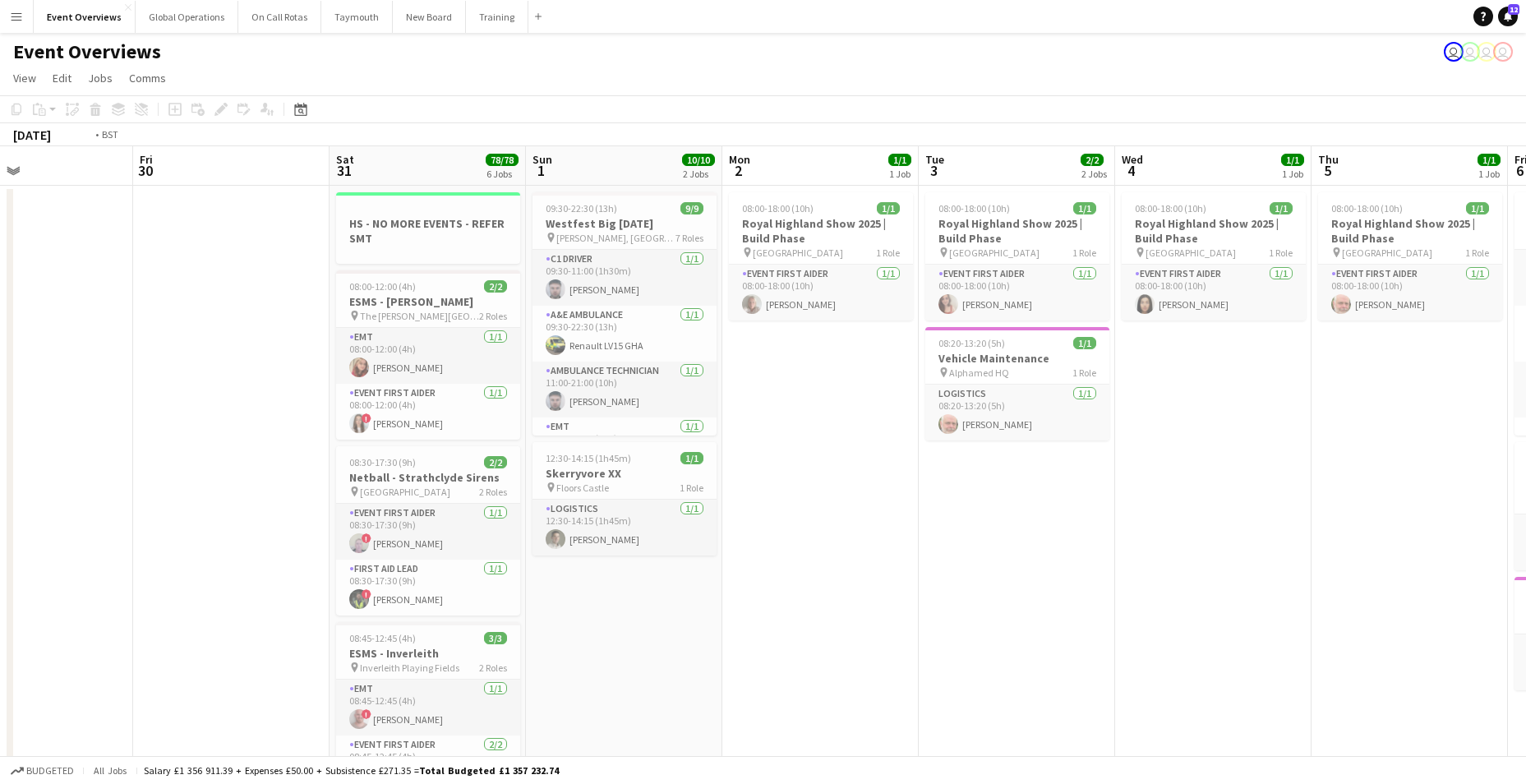
drag, startPoint x: 322, startPoint y: 294, endPoint x: 1255, endPoint y: 218, distance: 936.1
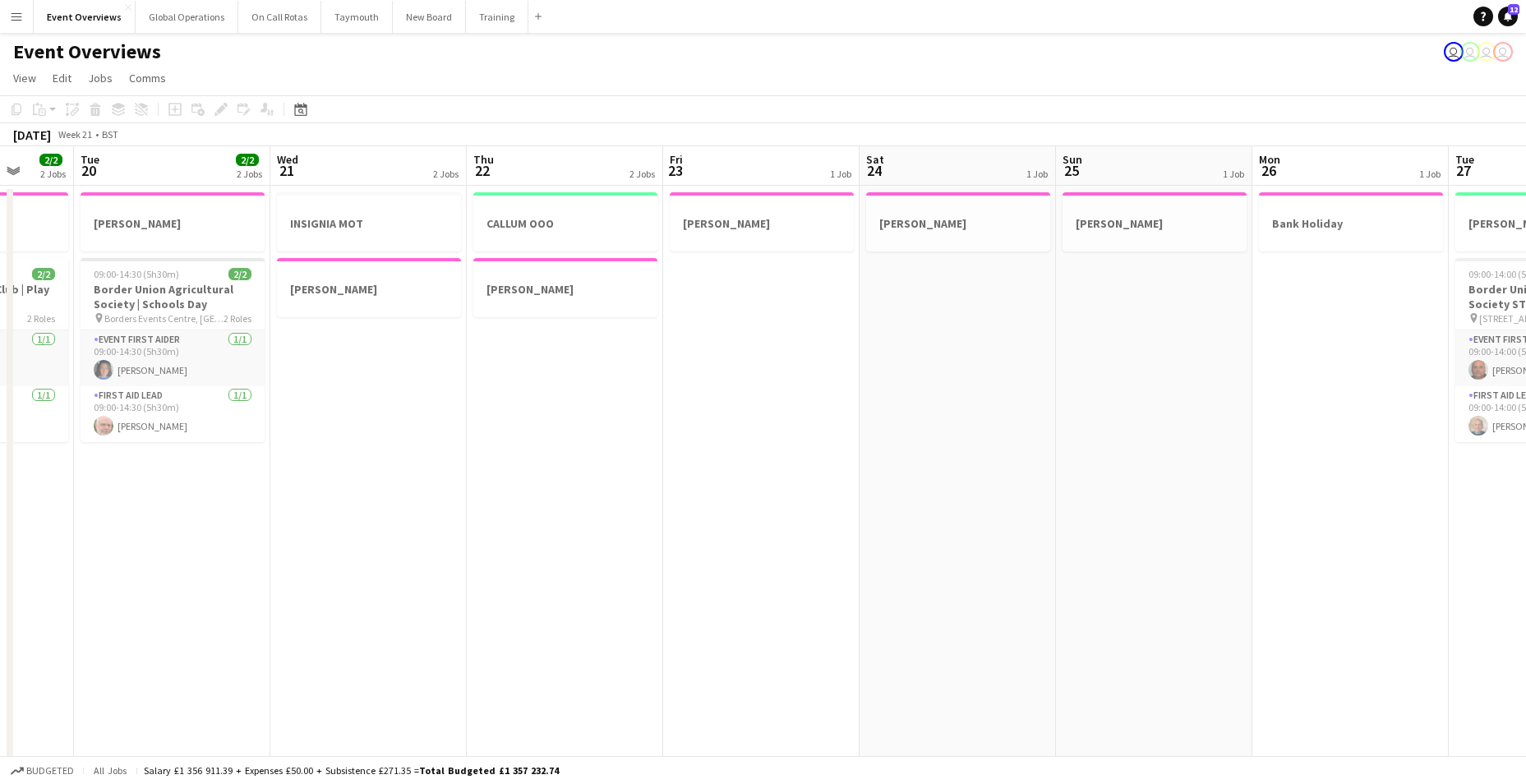
scroll to position [0, 494]
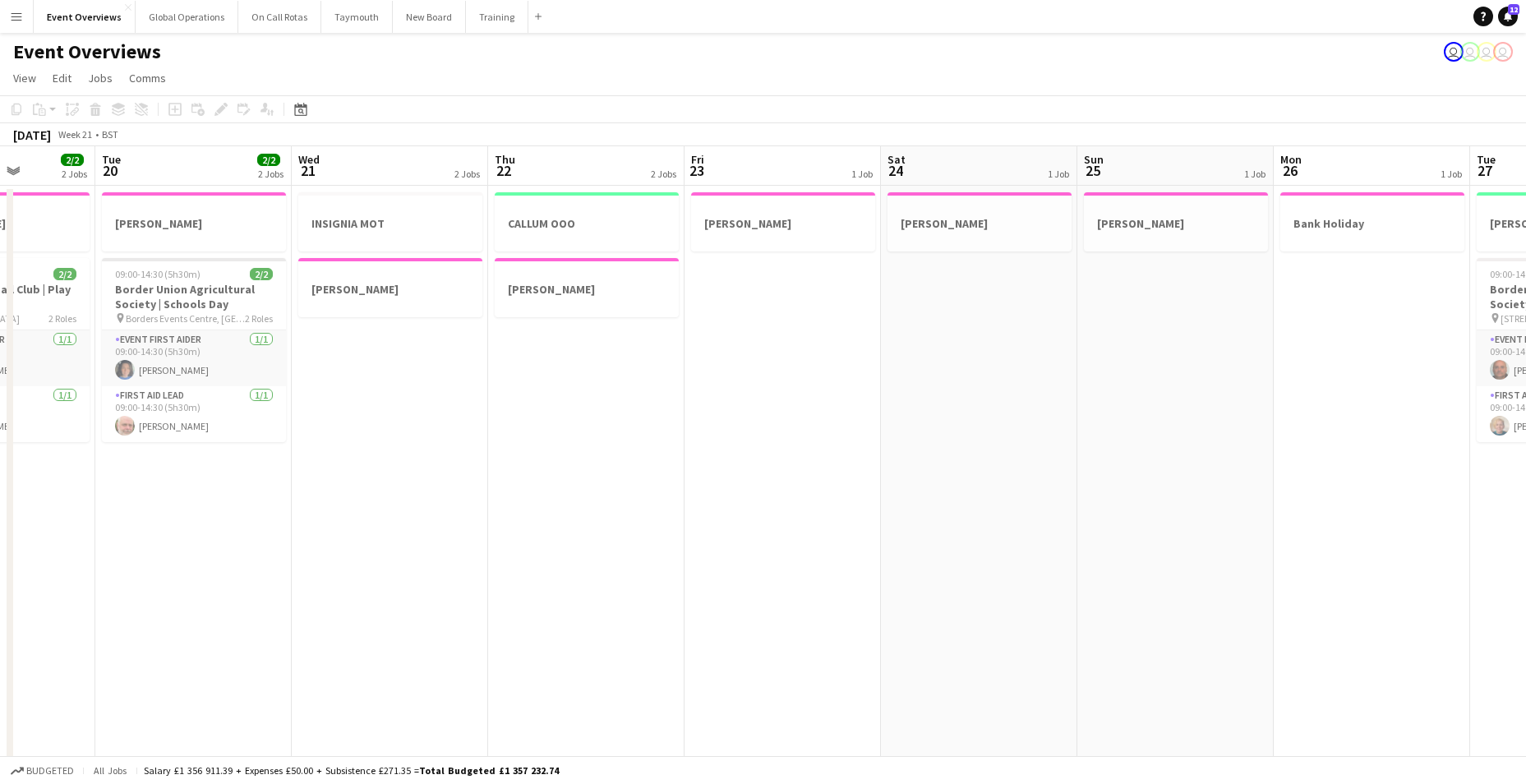
drag, startPoint x: 93, startPoint y: 519, endPoint x: 1037, endPoint y: 600, distance: 947.5
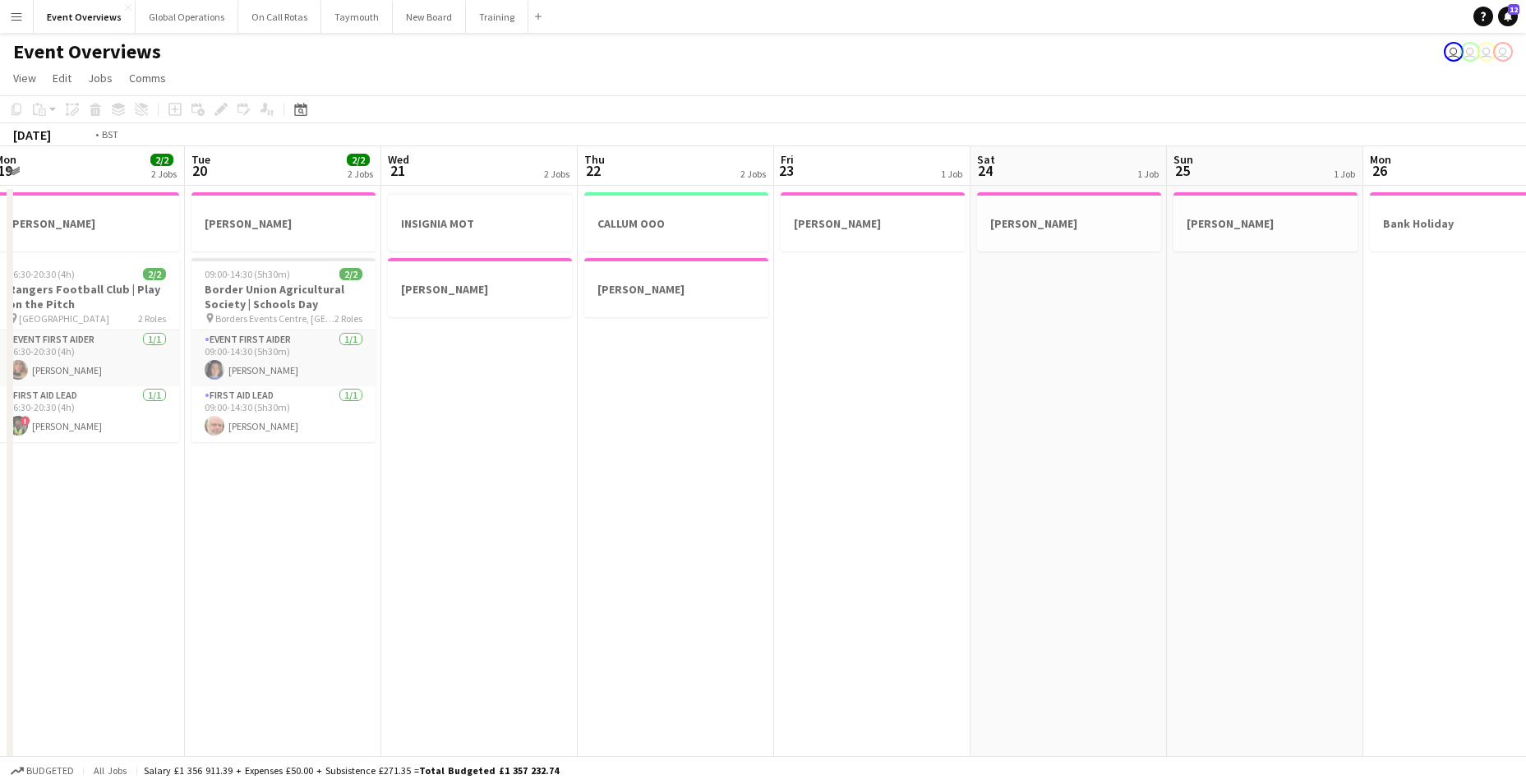
scroll to position [0, 336]
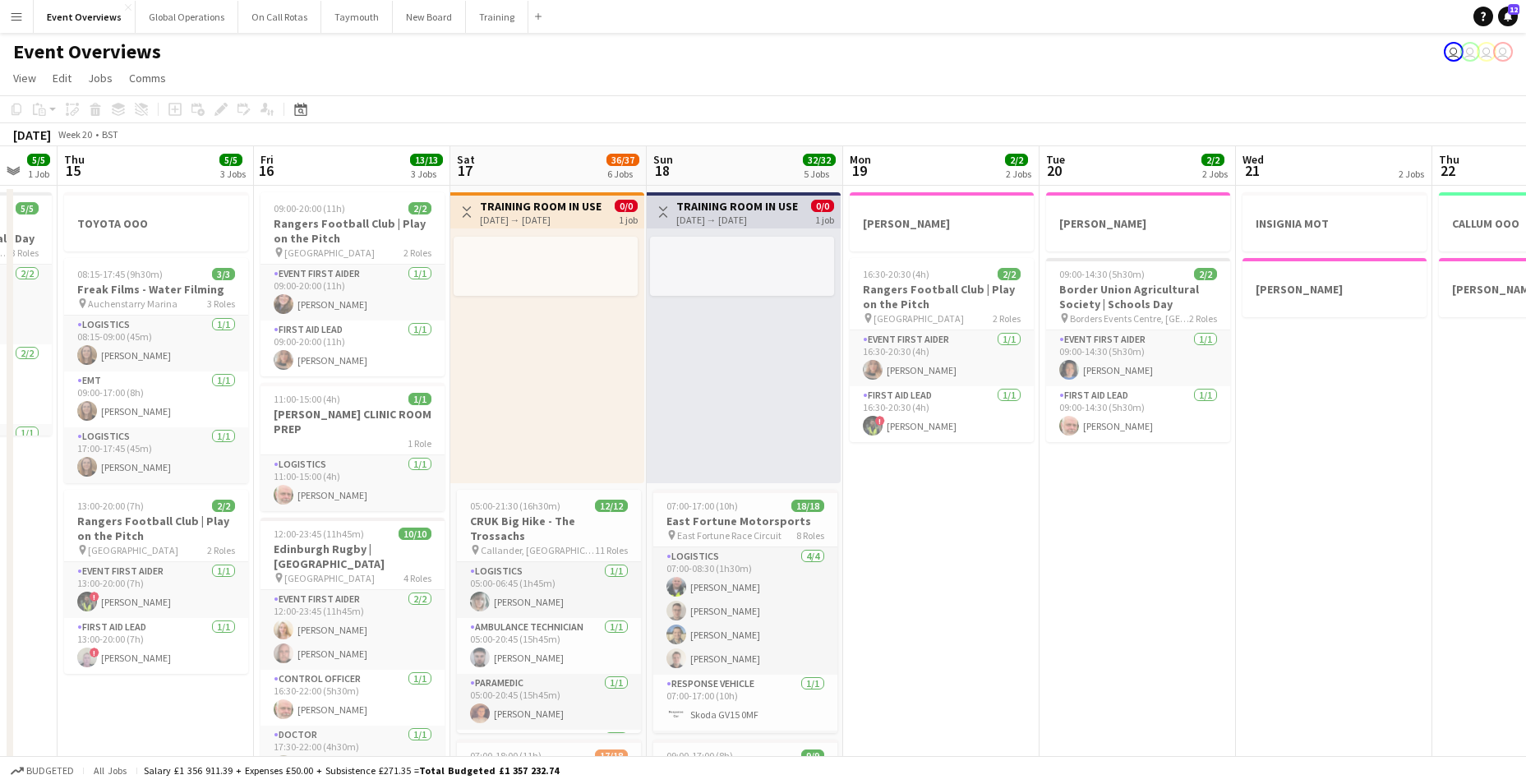
drag, startPoint x: 239, startPoint y: 618, endPoint x: 1181, endPoint y: 601, distance: 942.2
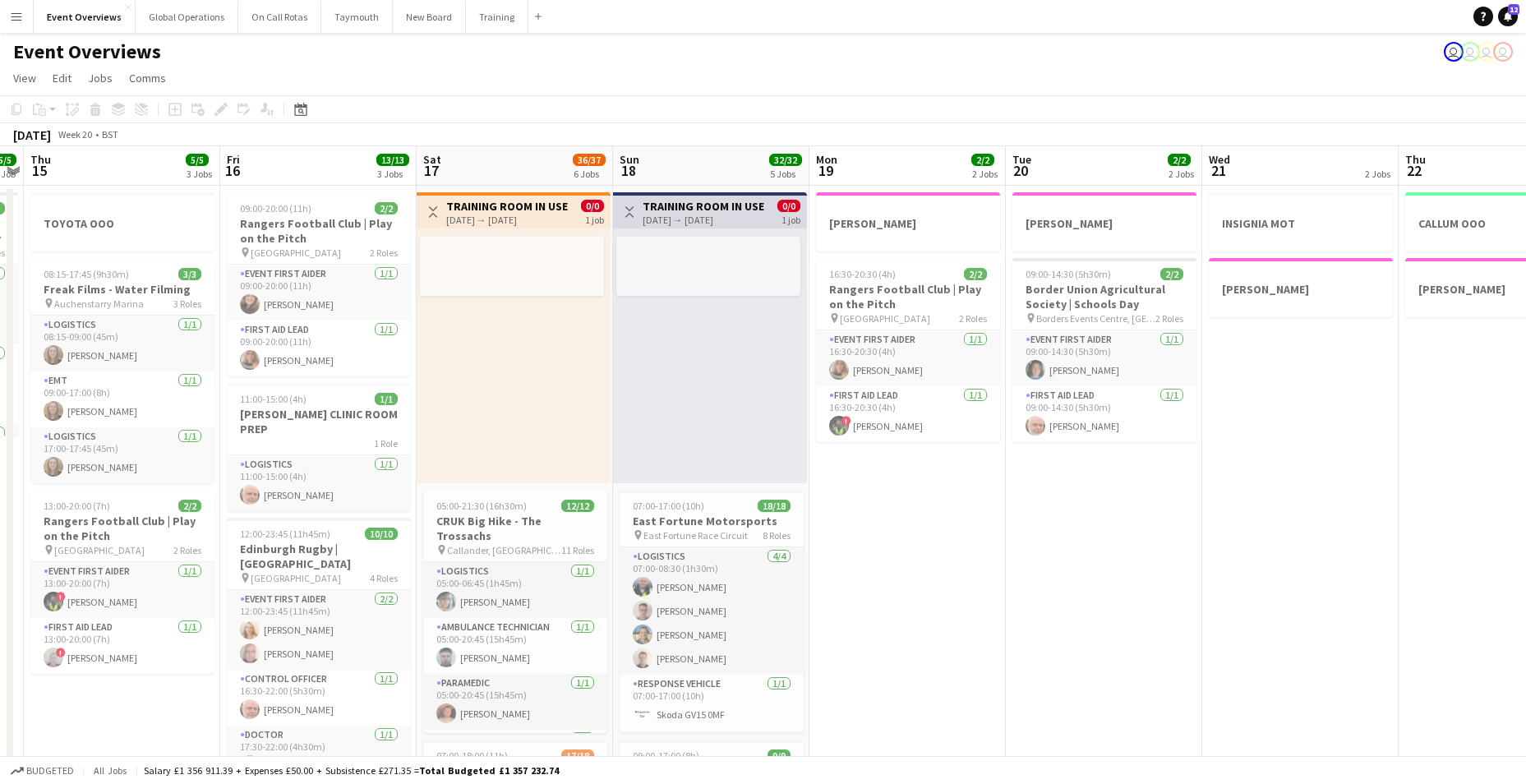
scroll to position [0, 434]
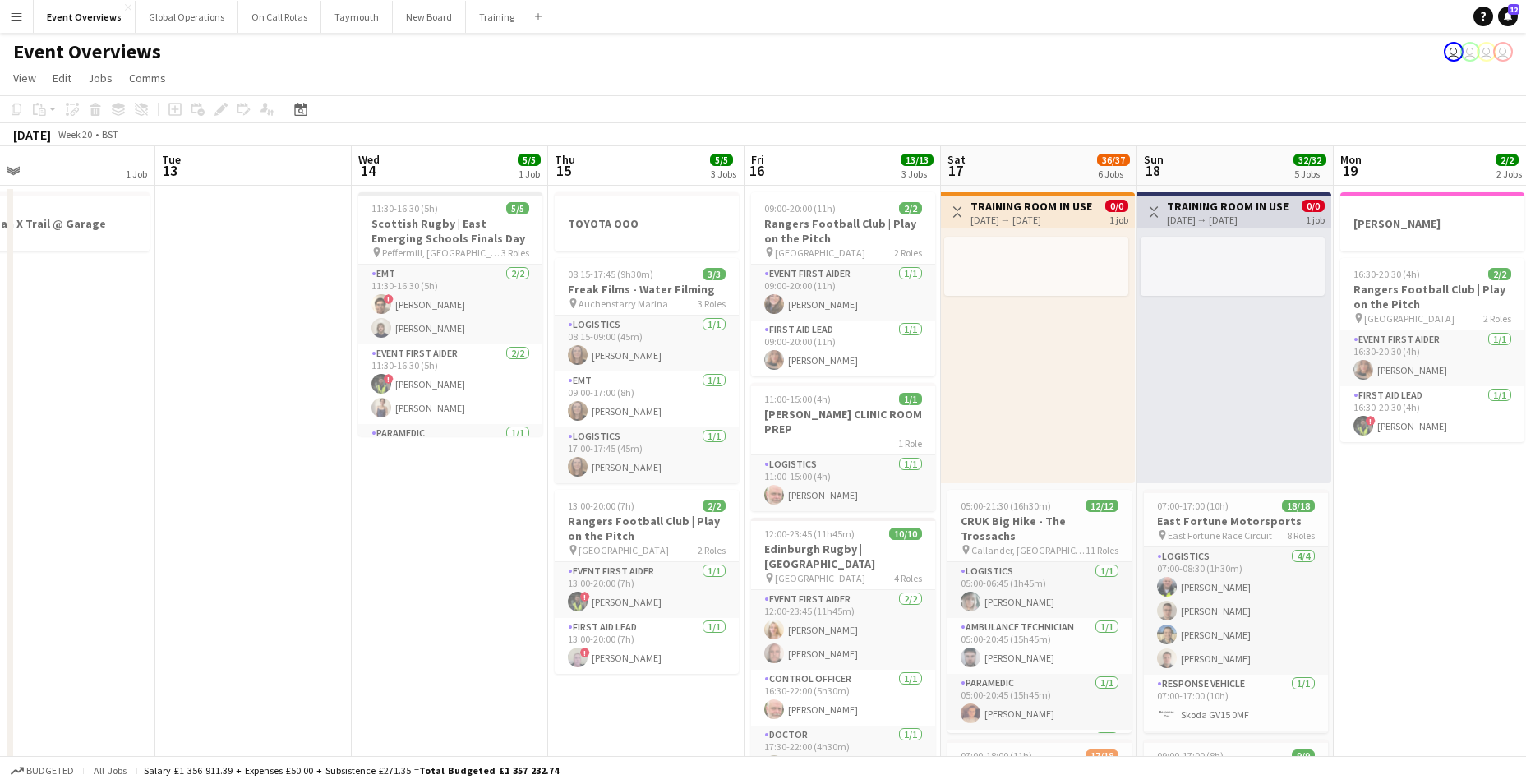
drag, startPoint x: 228, startPoint y: 616, endPoint x: 719, endPoint y: 639, distance: 491.5
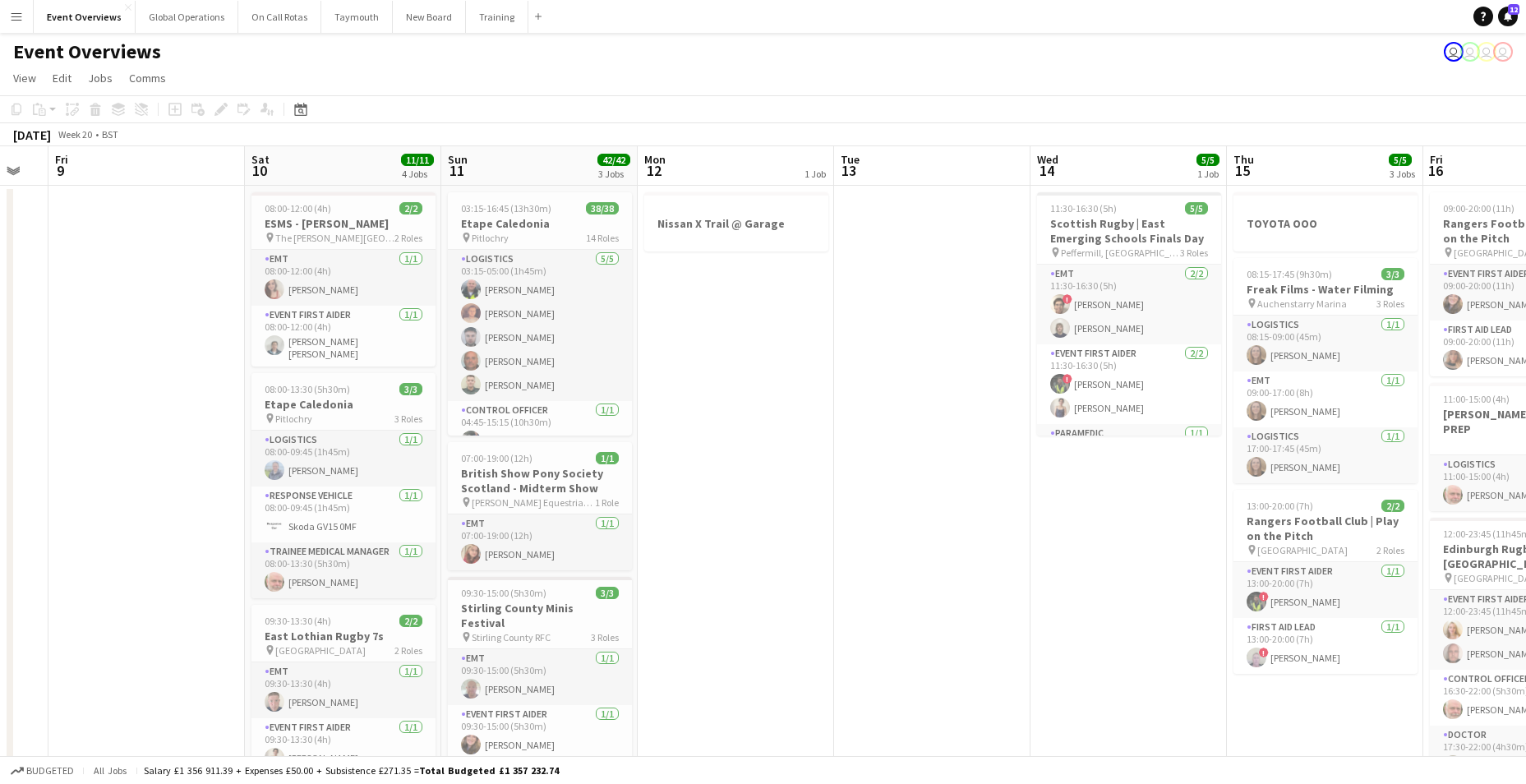
scroll to position [0, 341]
drag, startPoint x: 123, startPoint y: 611, endPoint x: 805, endPoint y: 676, distance: 685.1
